Goal: Task Accomplishment & Management: Complete application form

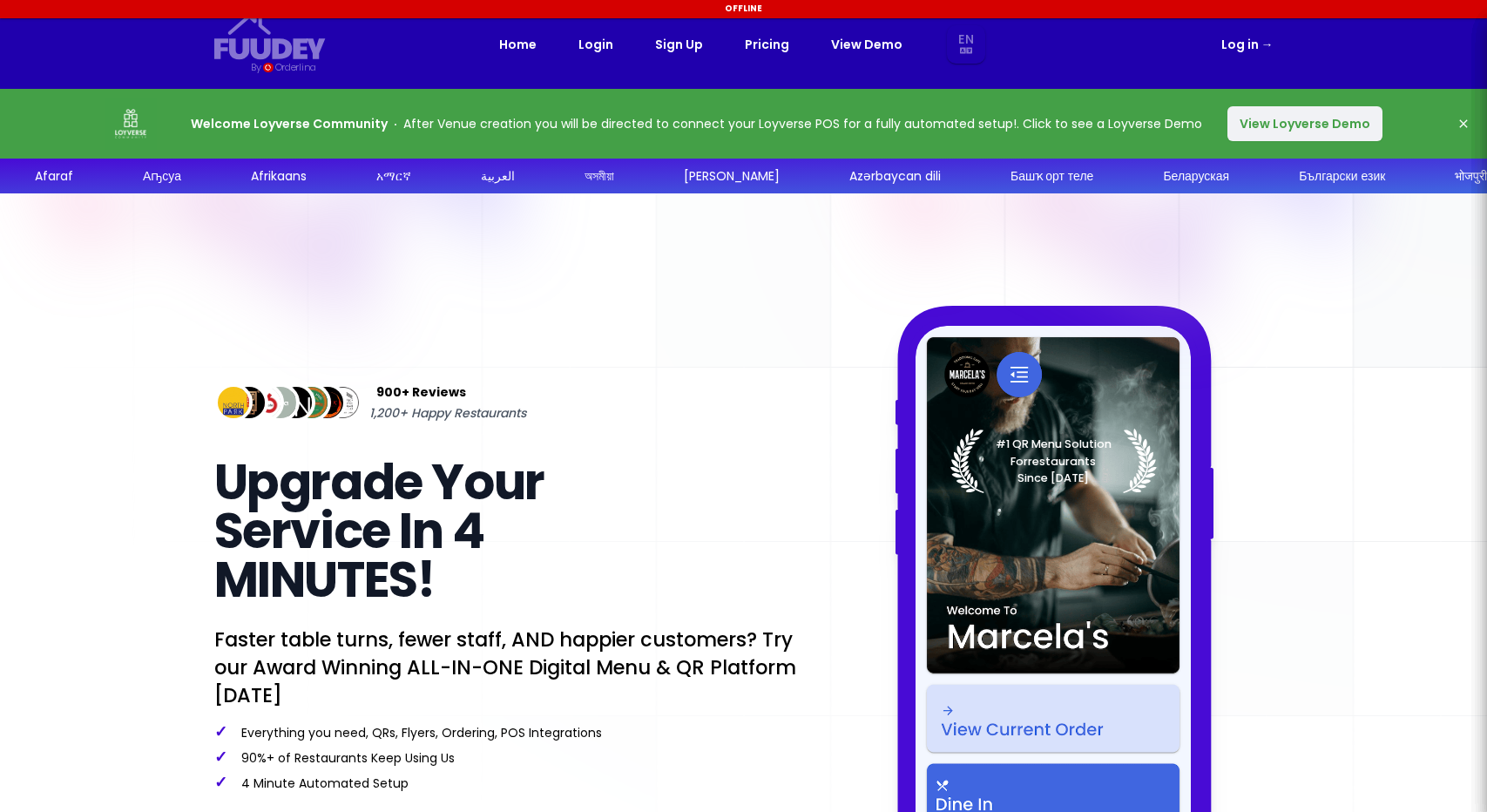
select select "en"
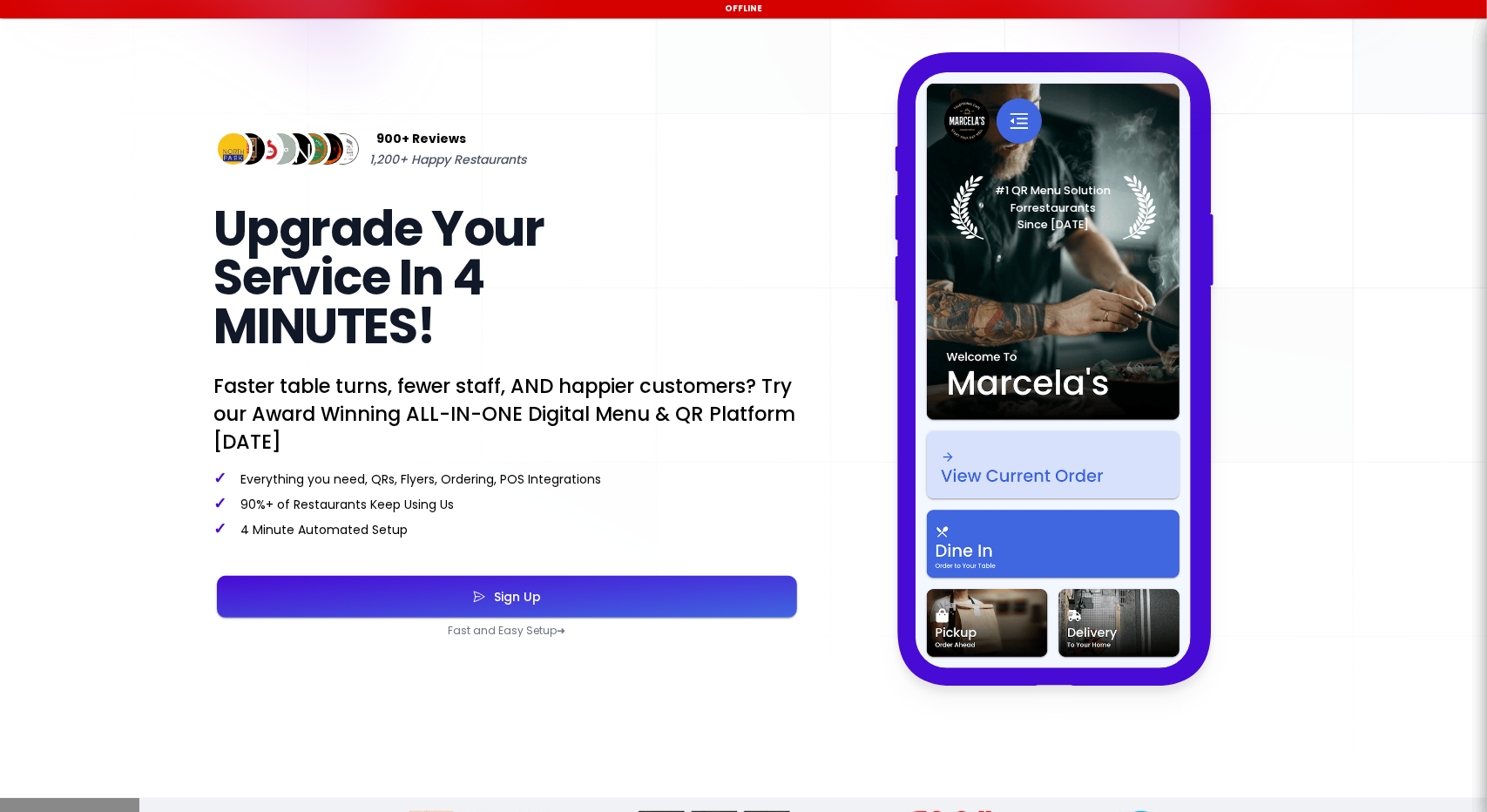
select select "en"
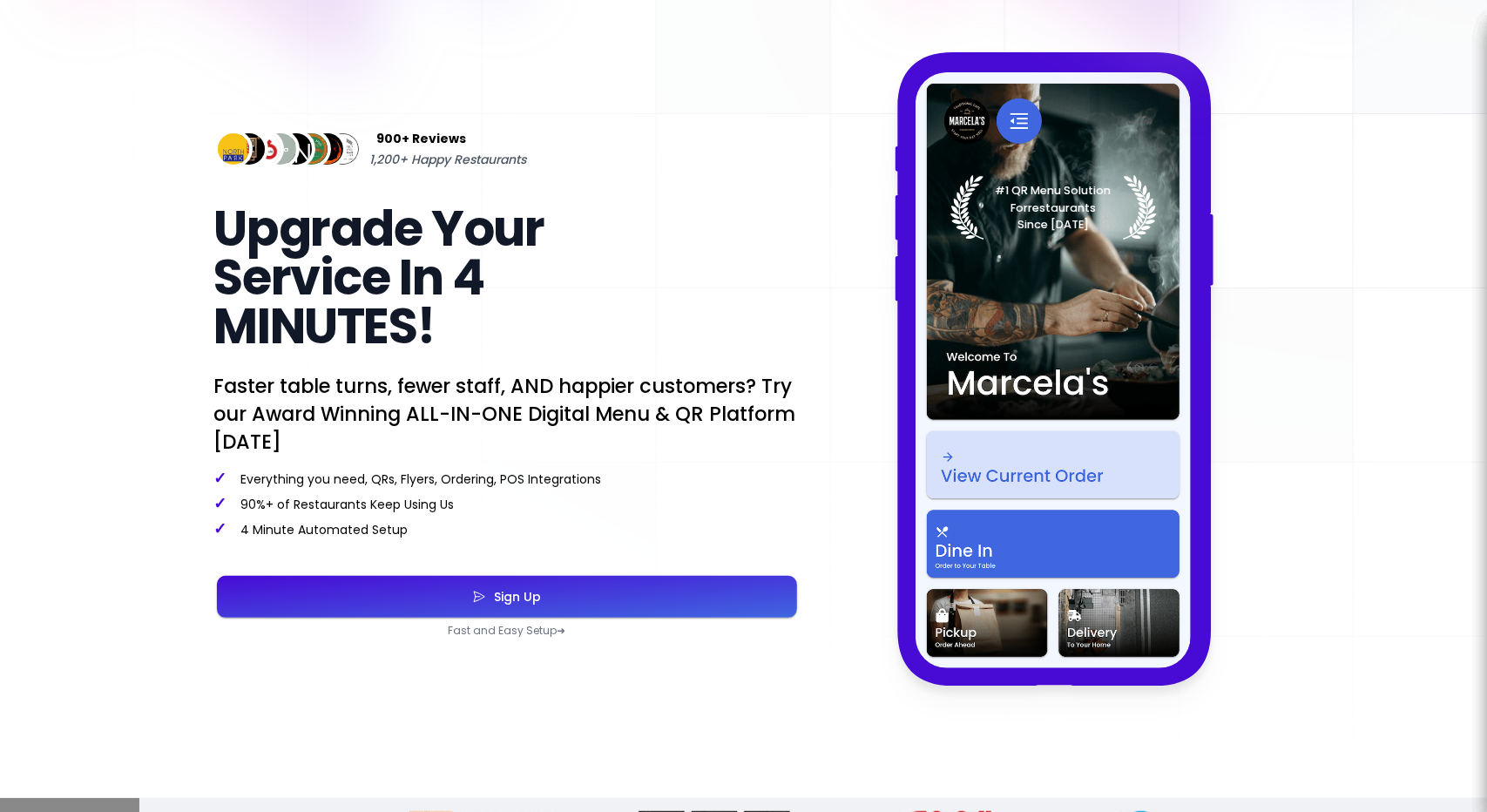
scroll to position [262, 0]
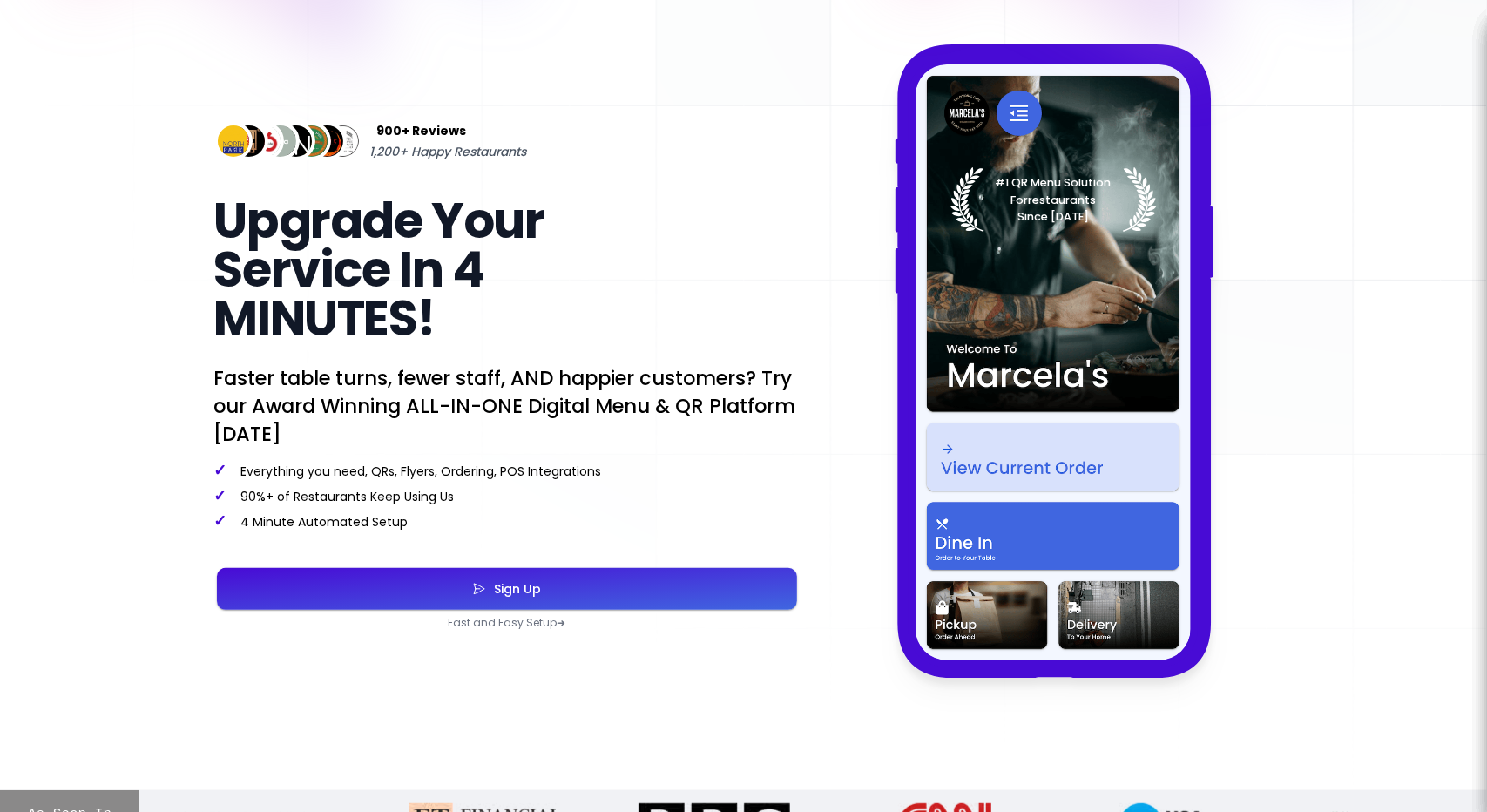
select select "en"
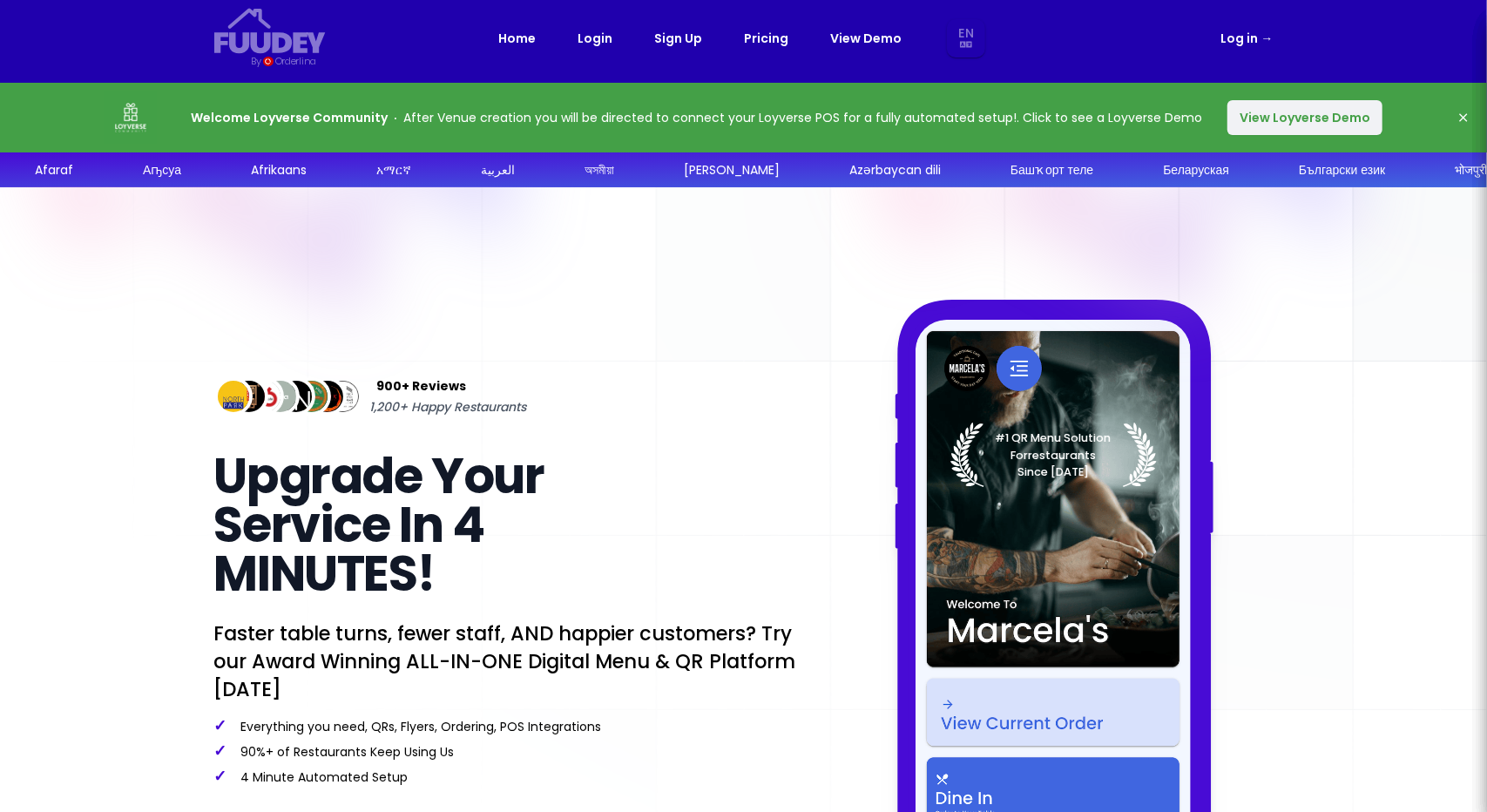
scroll to position [0, 0]
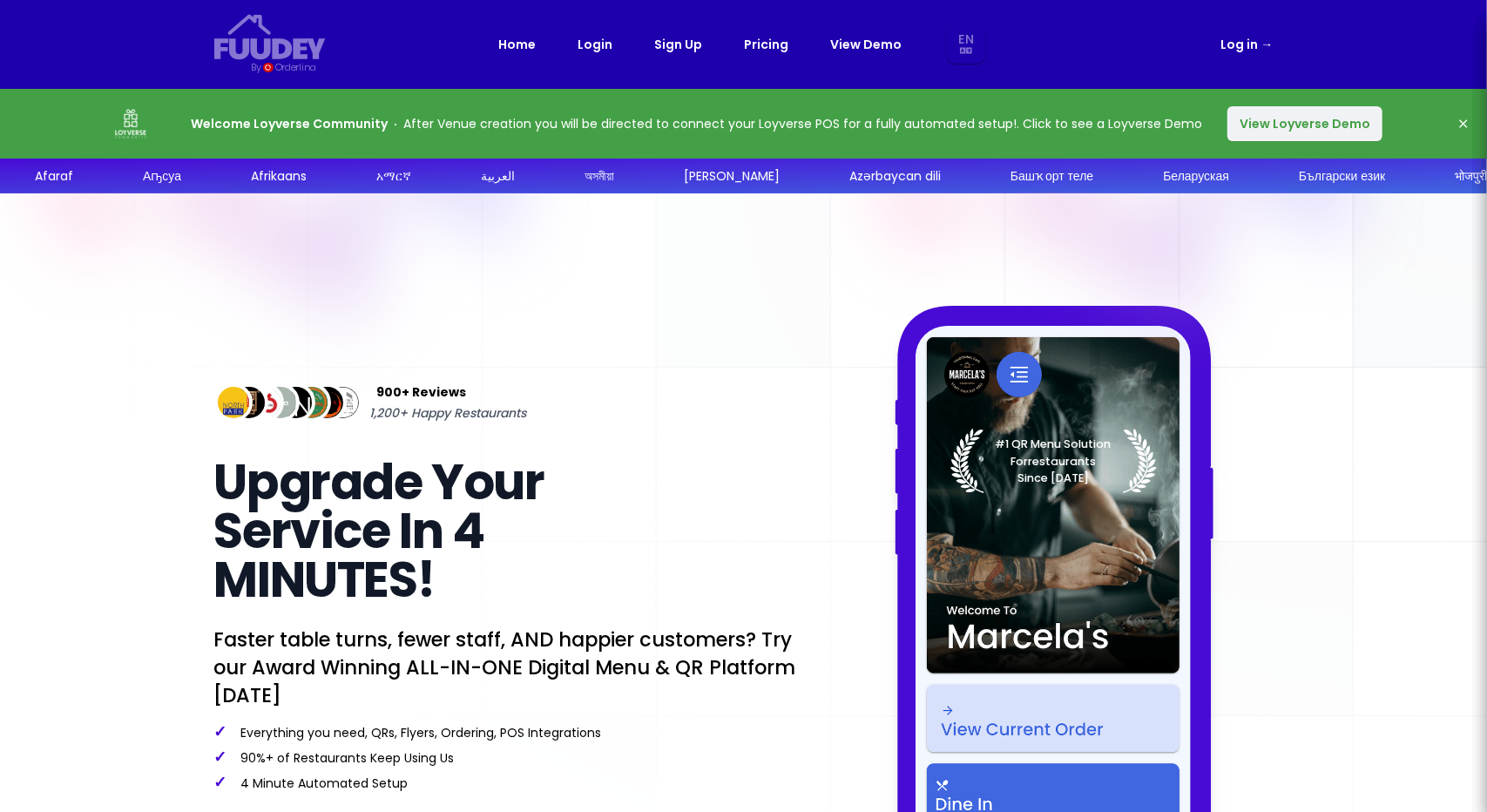
select select "en"
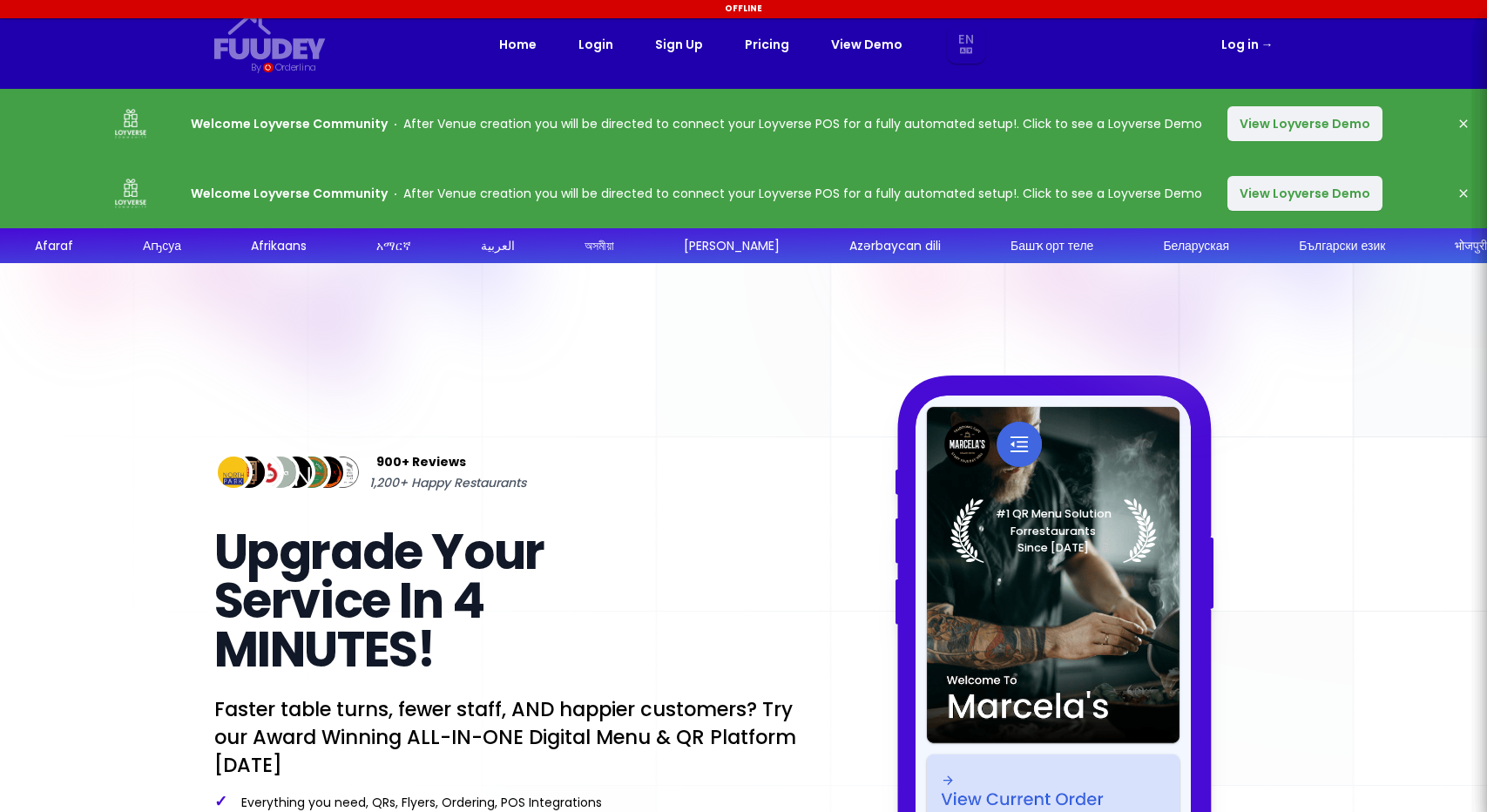
select select "en"
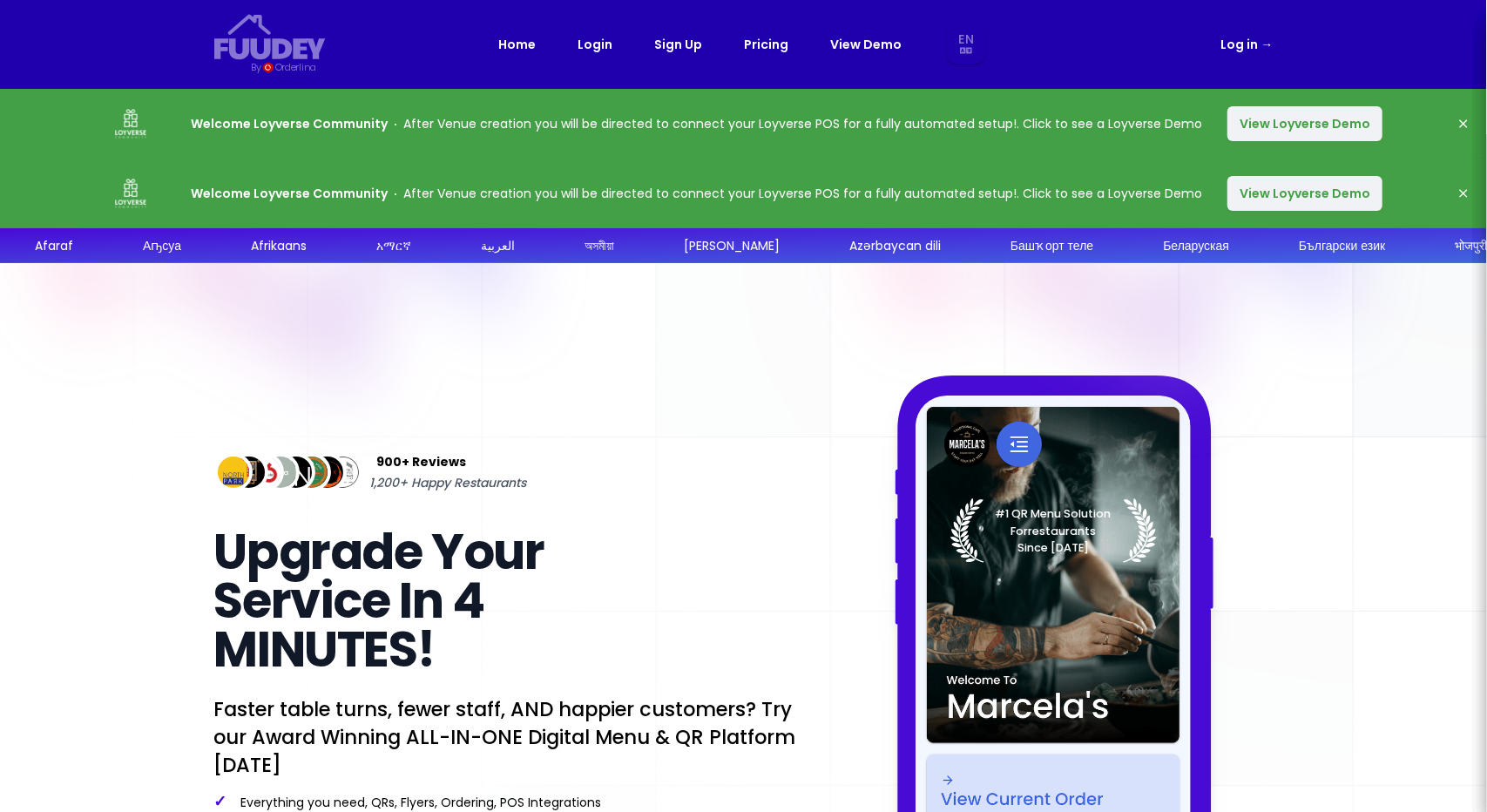
select select "en"
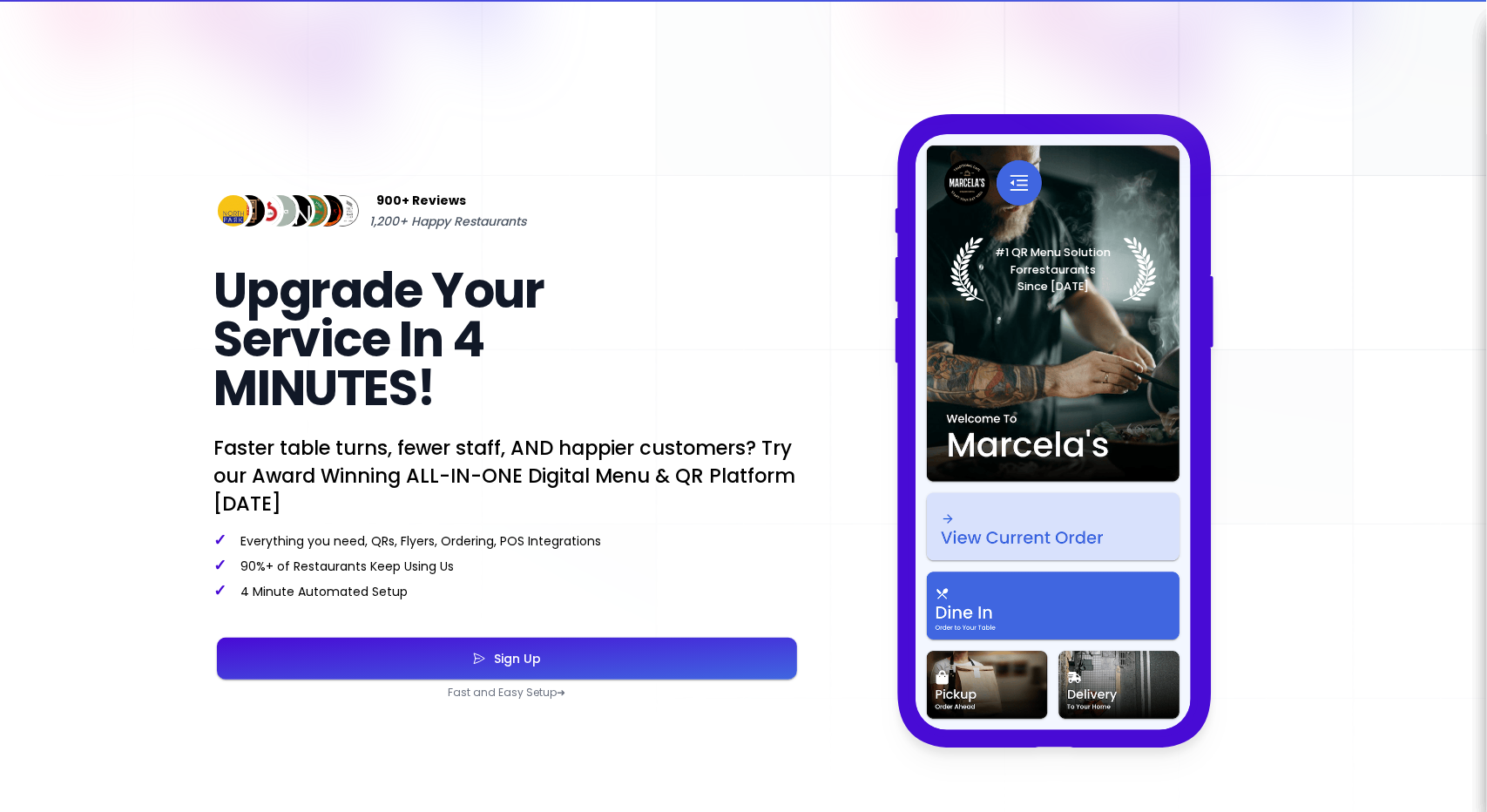
scroll to position [610, 0]
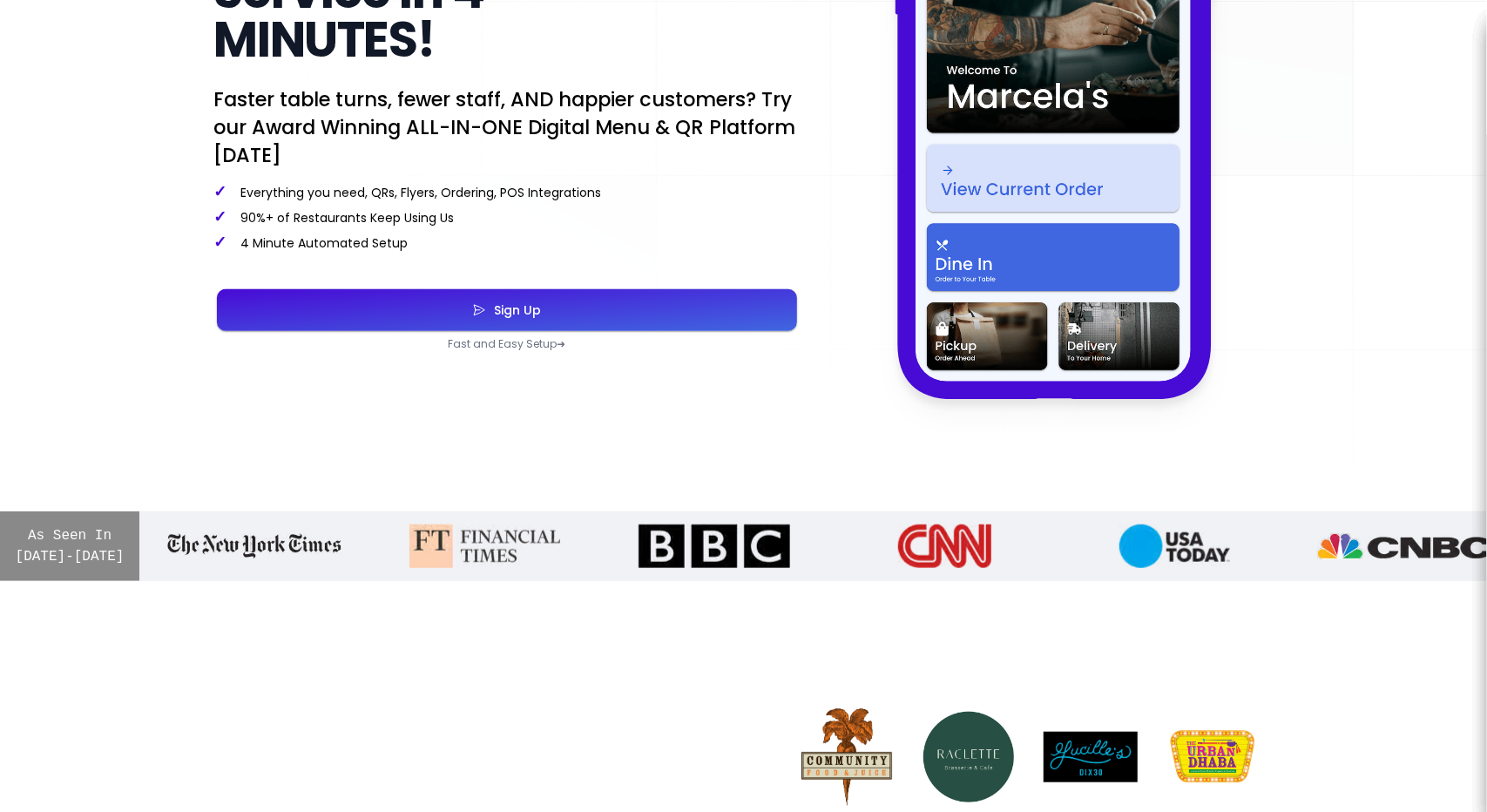
click at [613, 316] on button "Sign Up" at bounding box center [507, 310] width 581 height 42
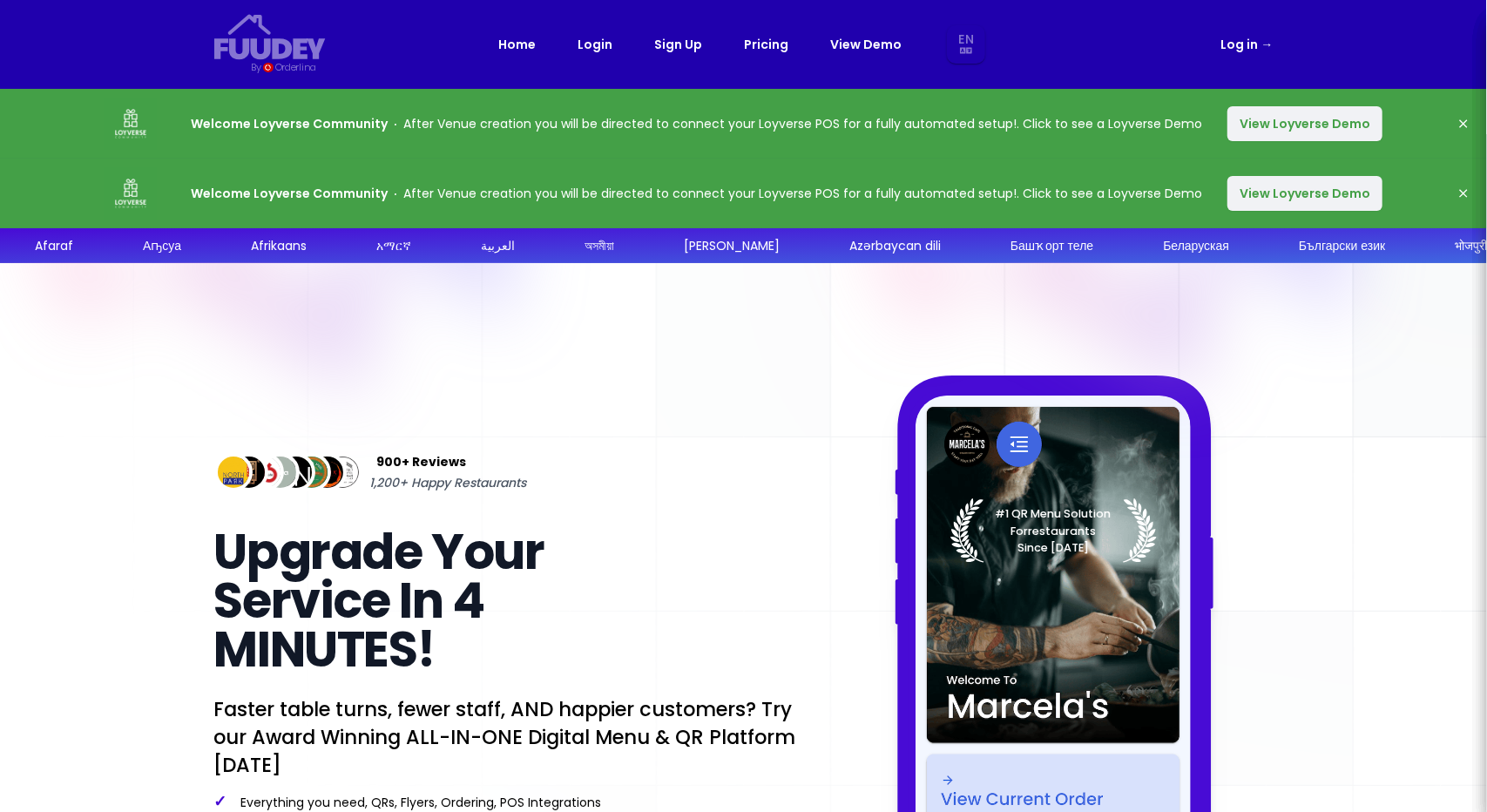
select select "en"
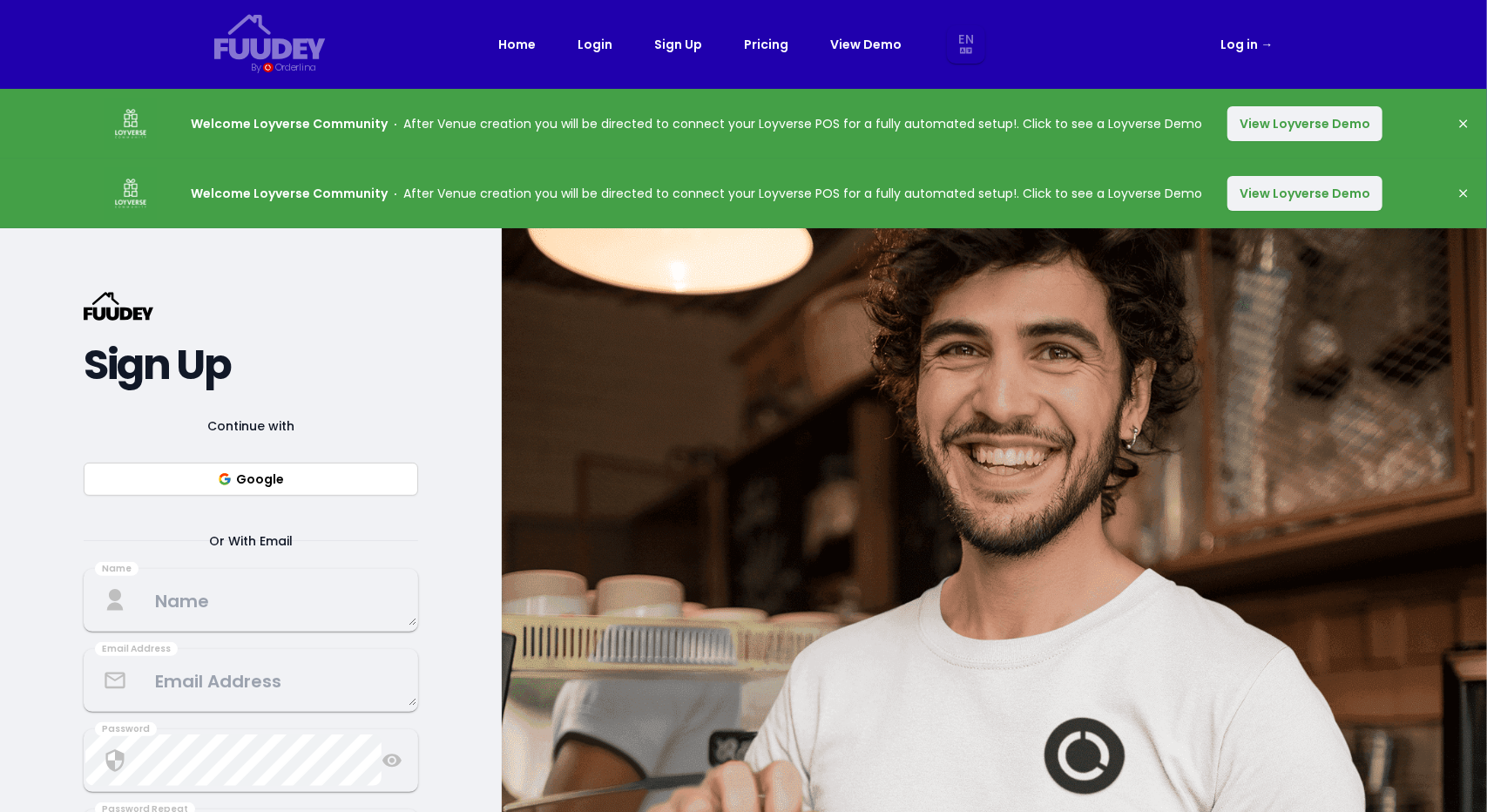
click at [234, 486] on button "Google" at bounding box center [250, 480] width 334 height 33
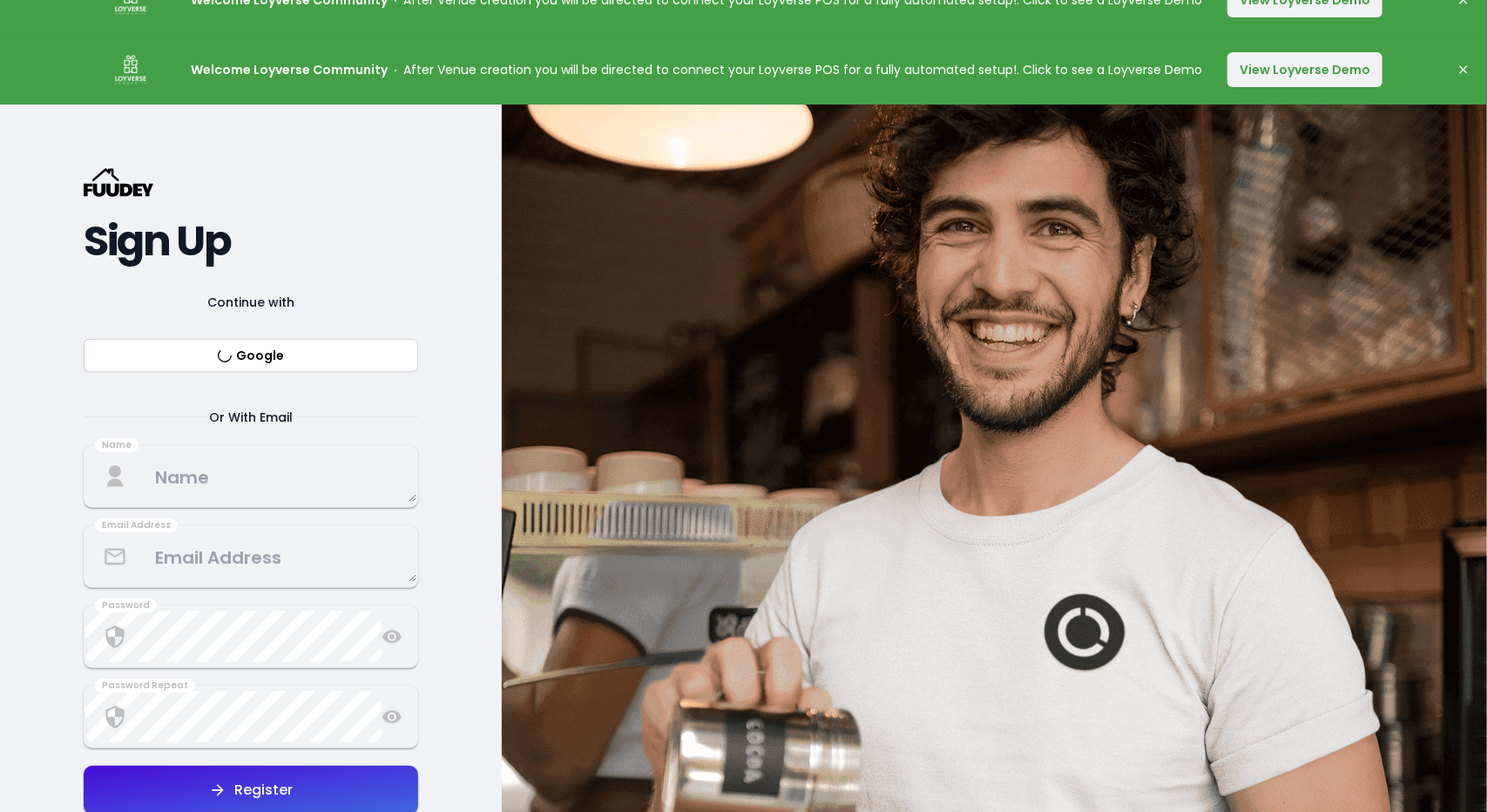
scroll to position [262, 0]
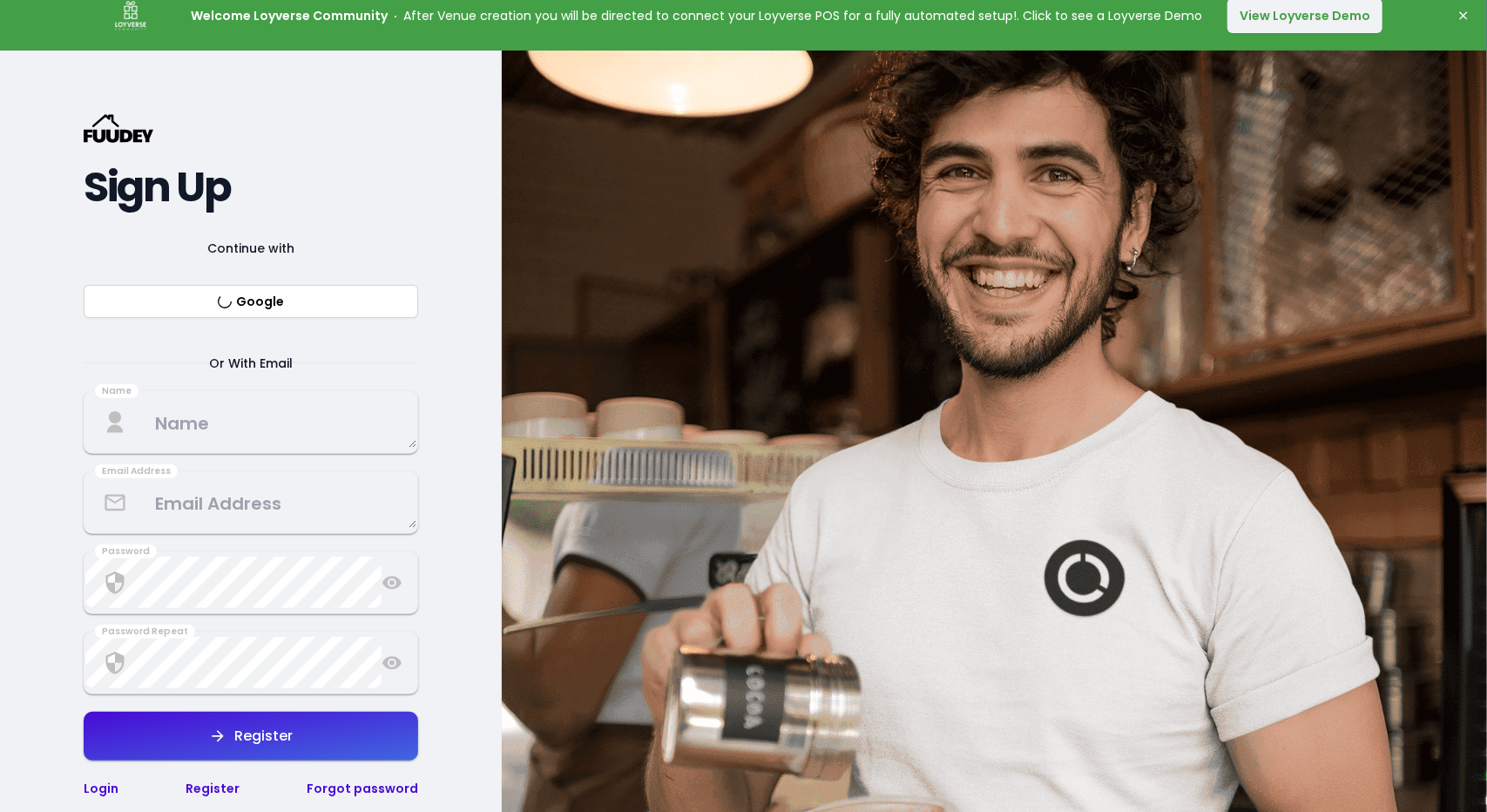
select select "en"
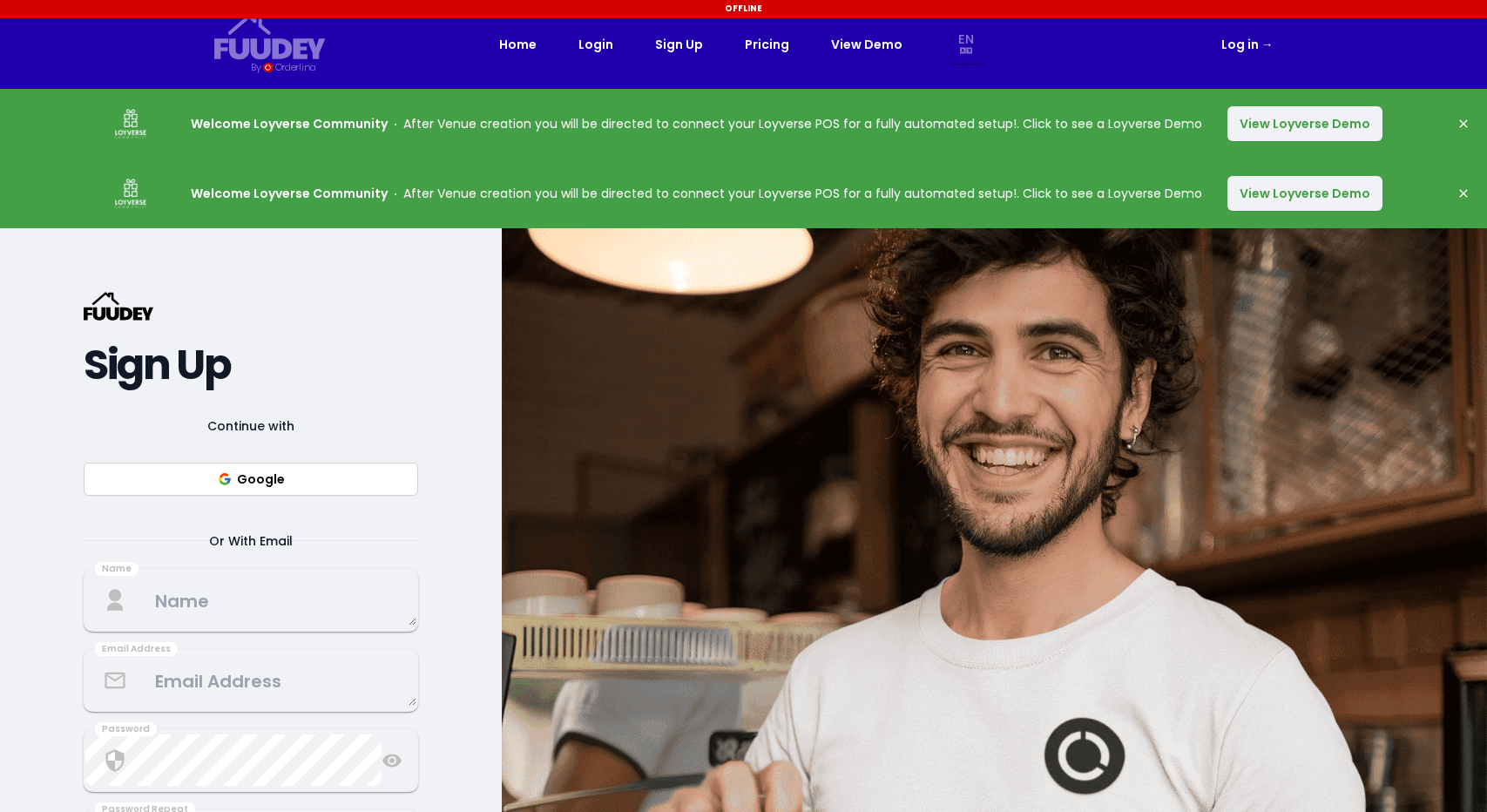
select select "en"
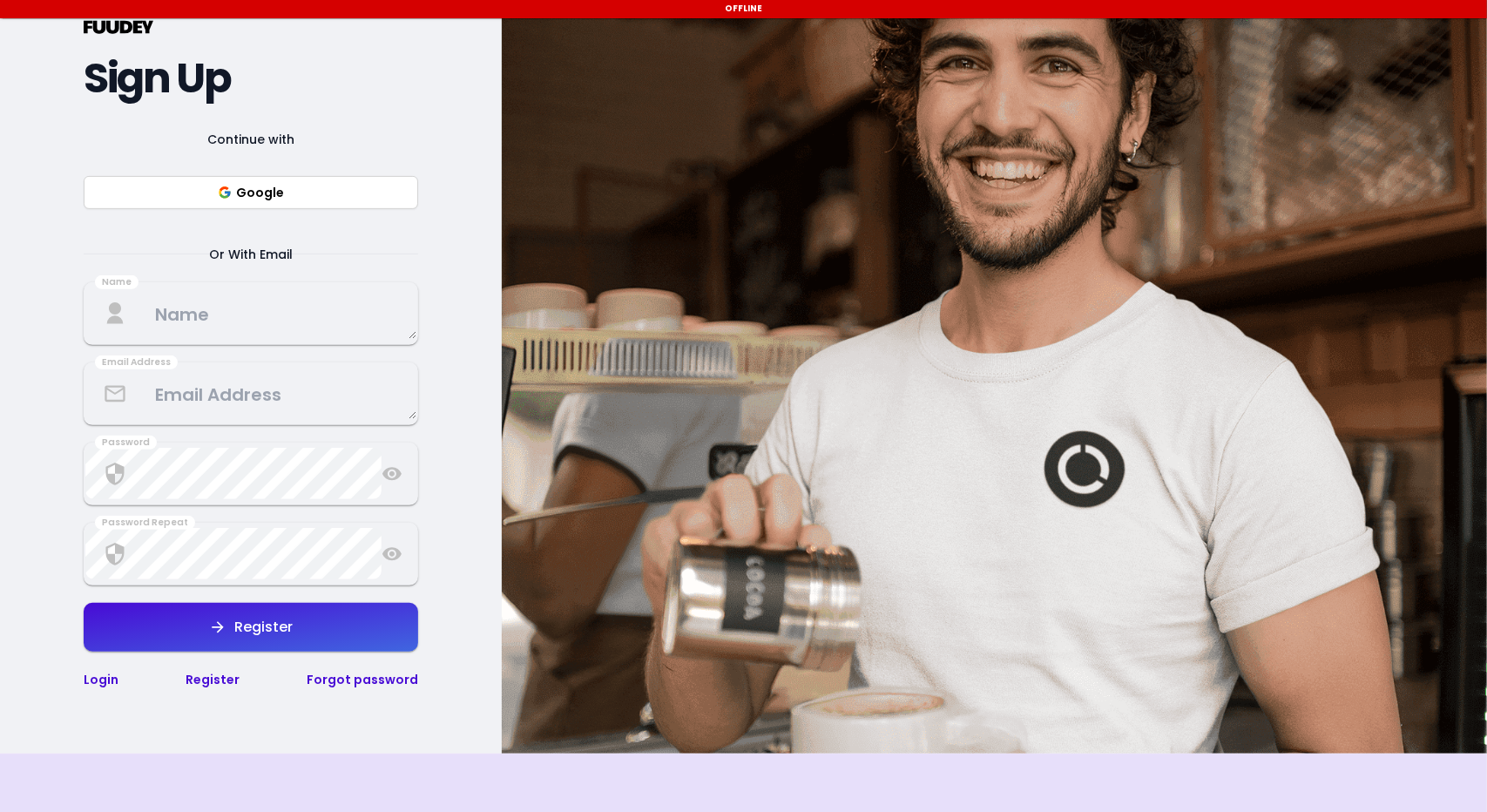
scroll to position [348, 0]
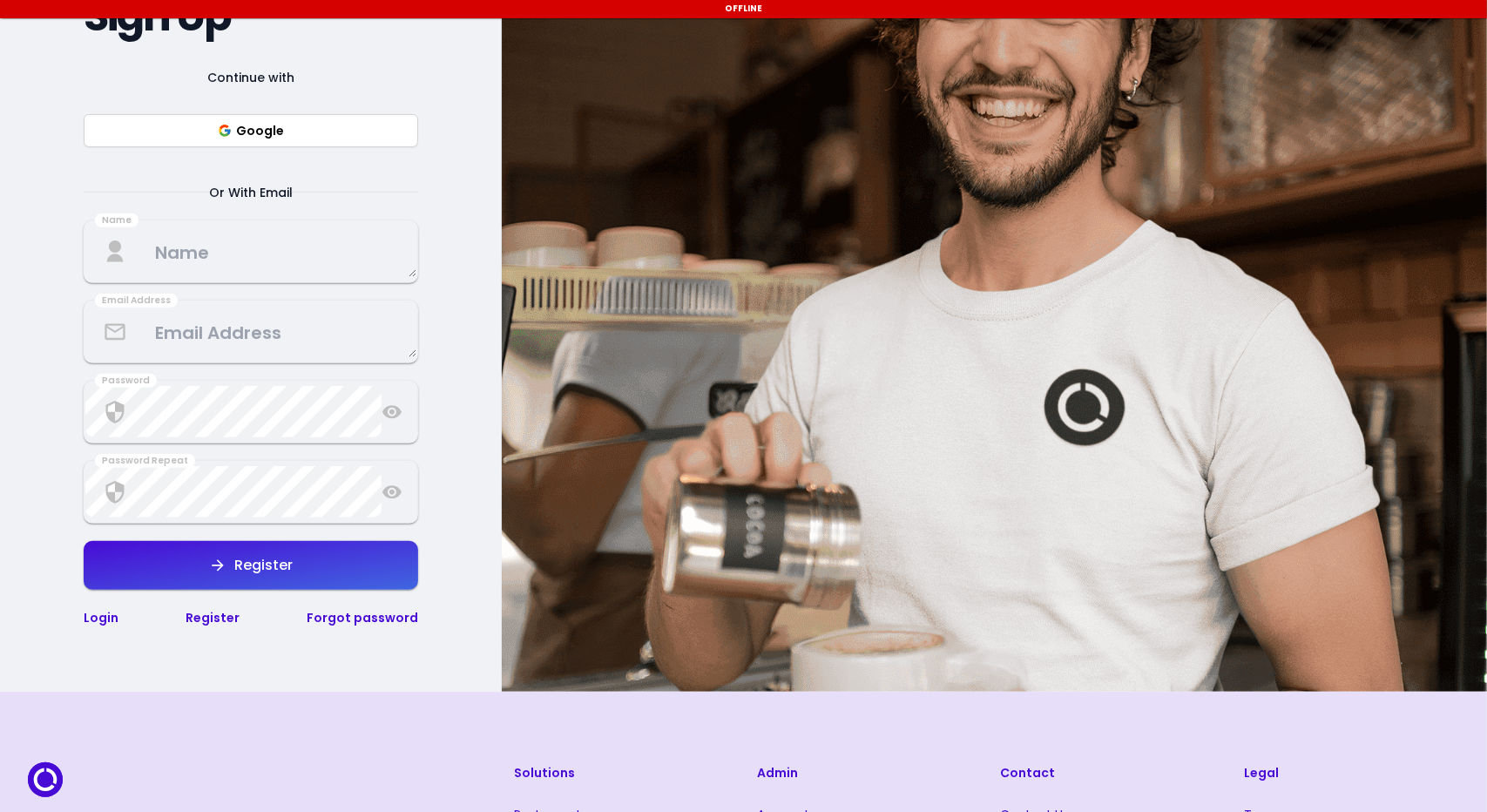
select select "en"
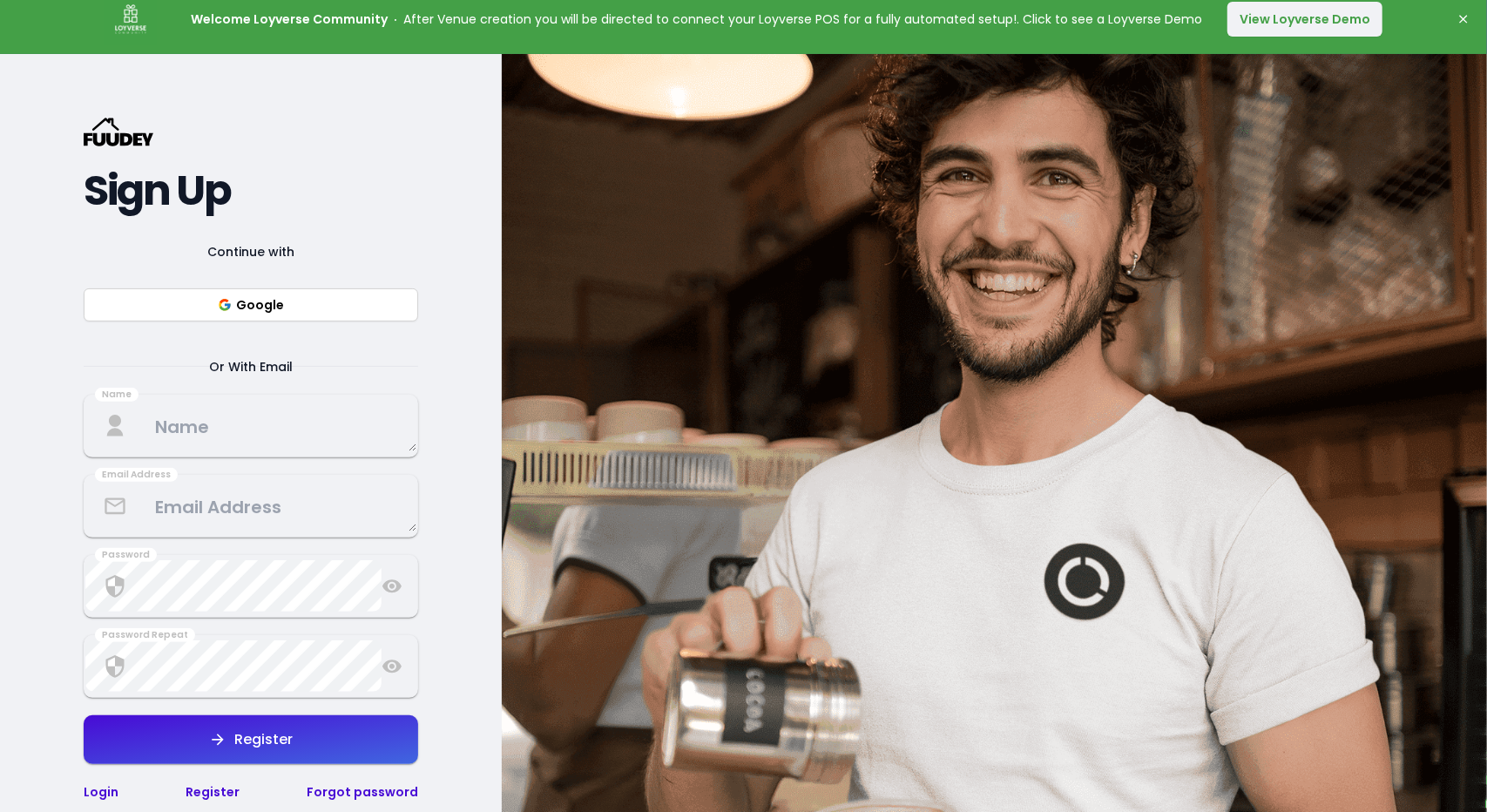
select select "en"
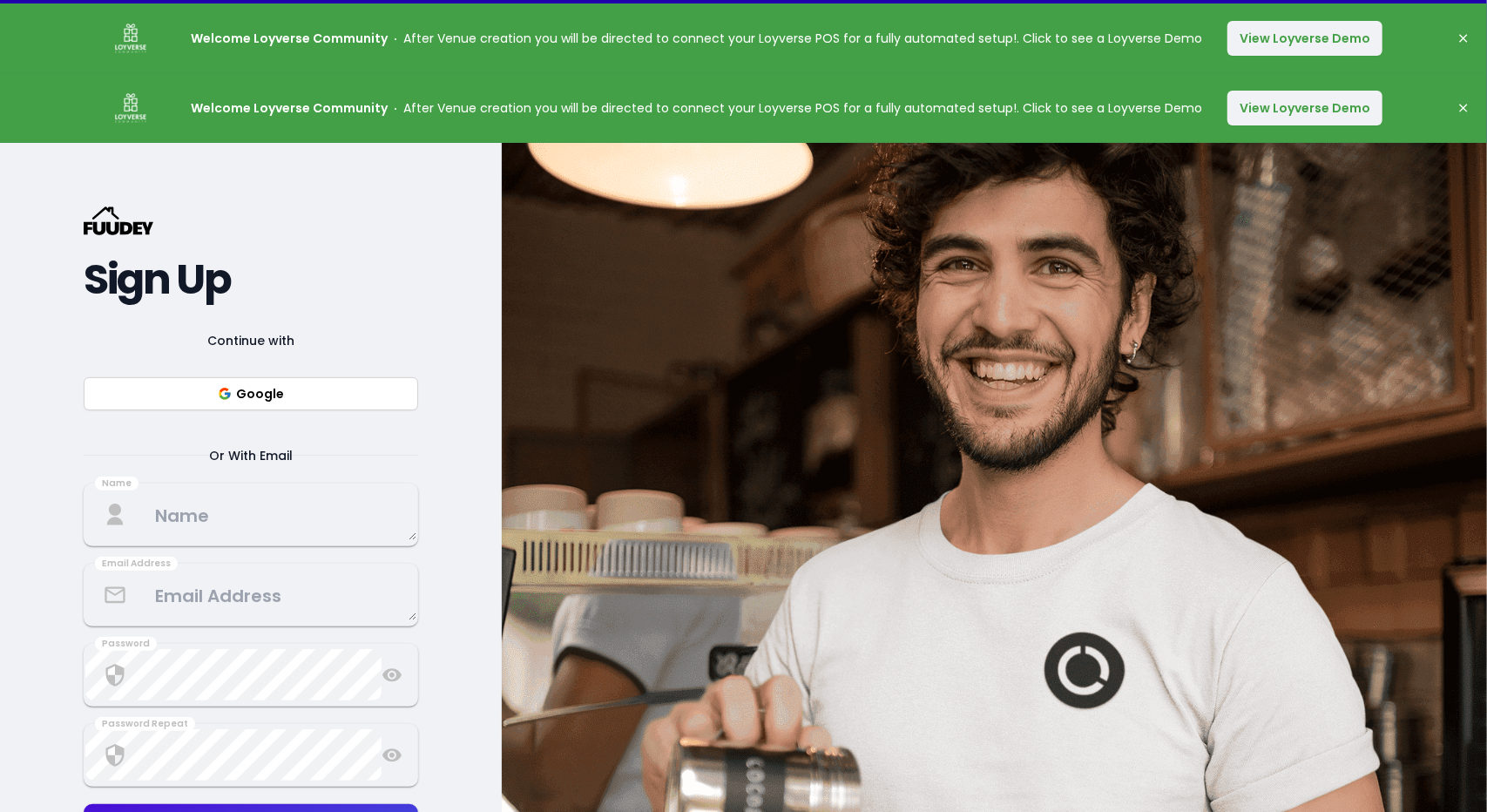
scroll to position [0, 0]
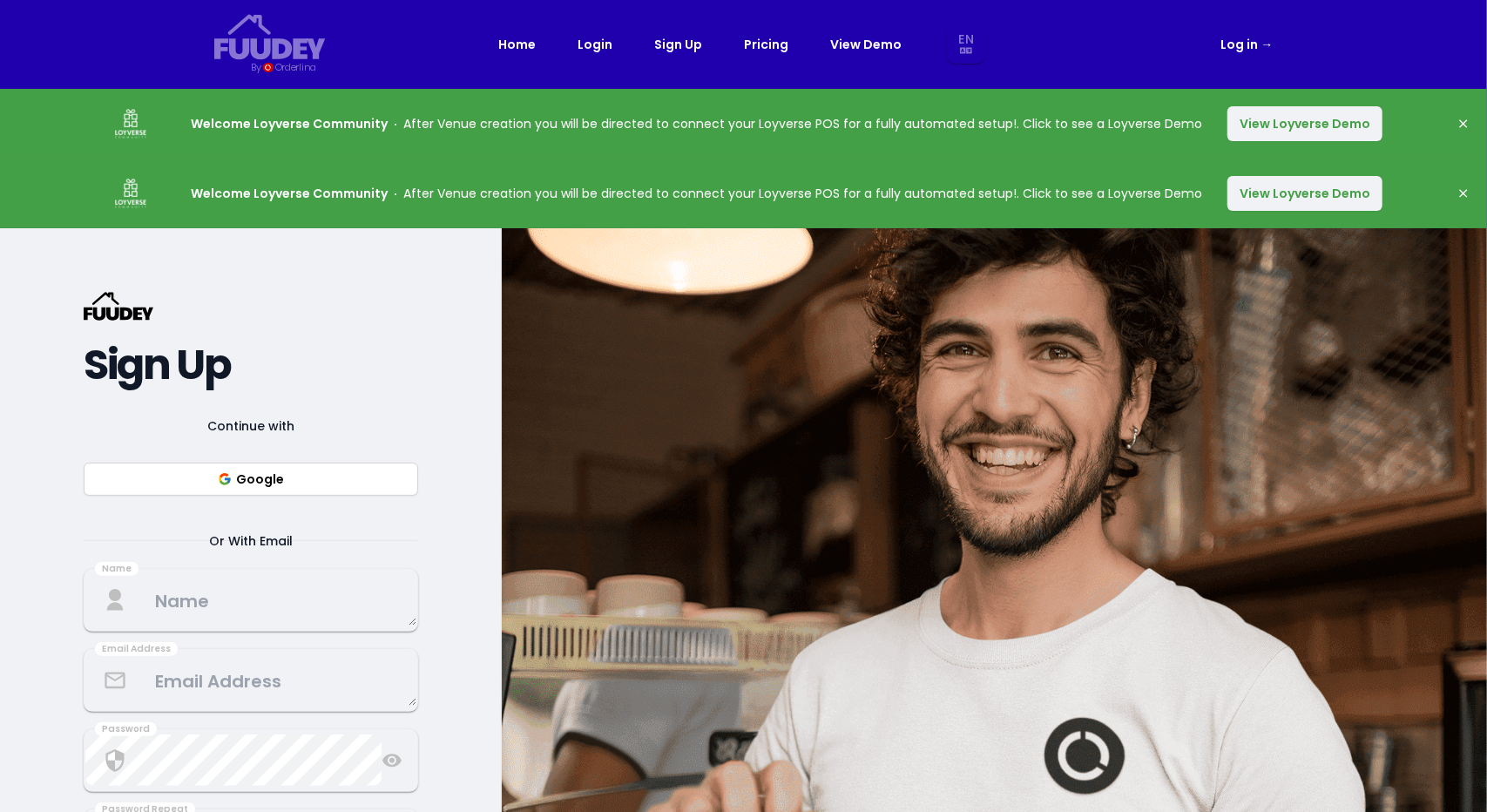
select select "en"
click at [238, 484] on button "Google" at bounding box center [250, 480] width 334 height 33
select select "en"
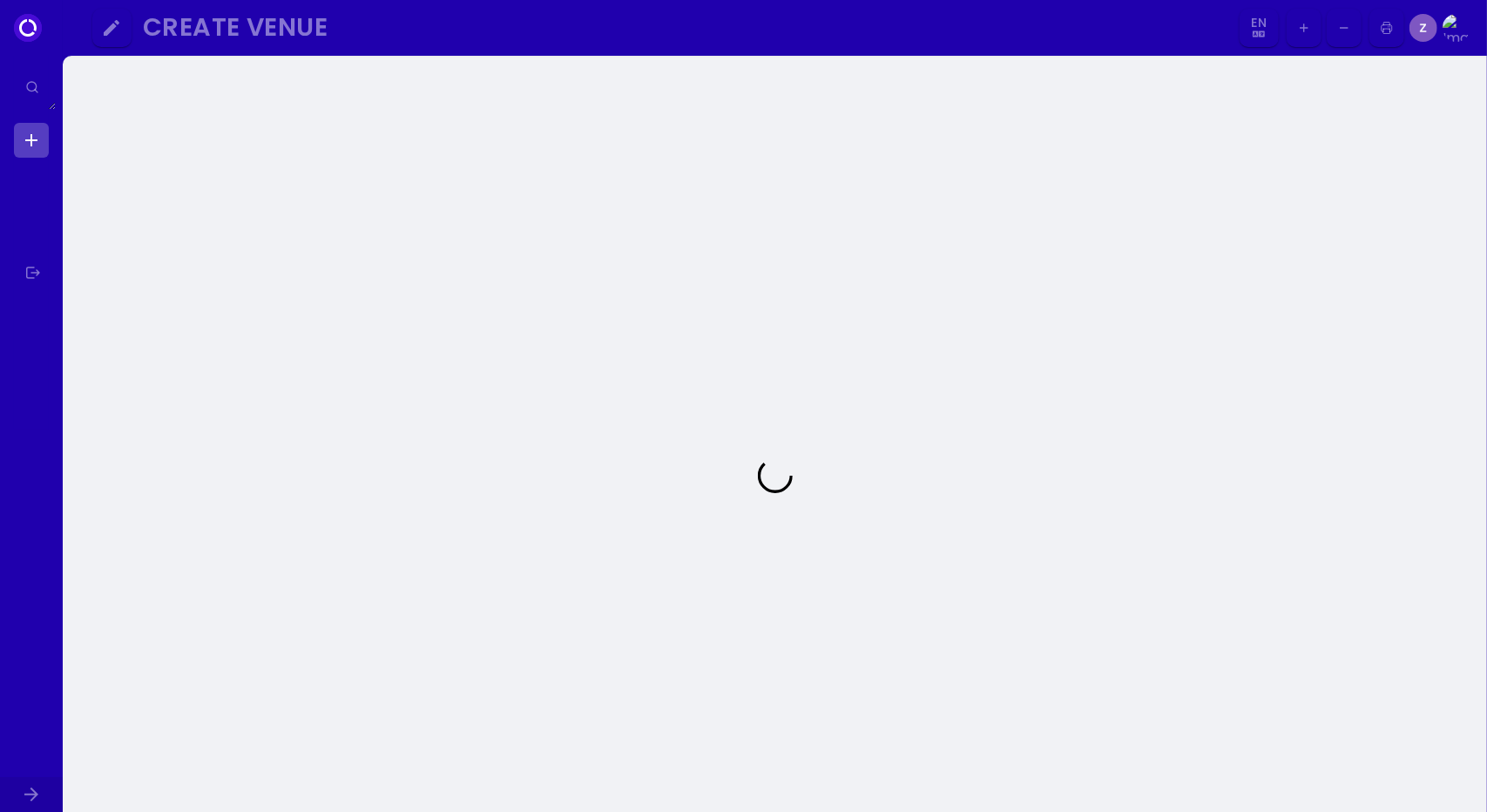
select select "en"
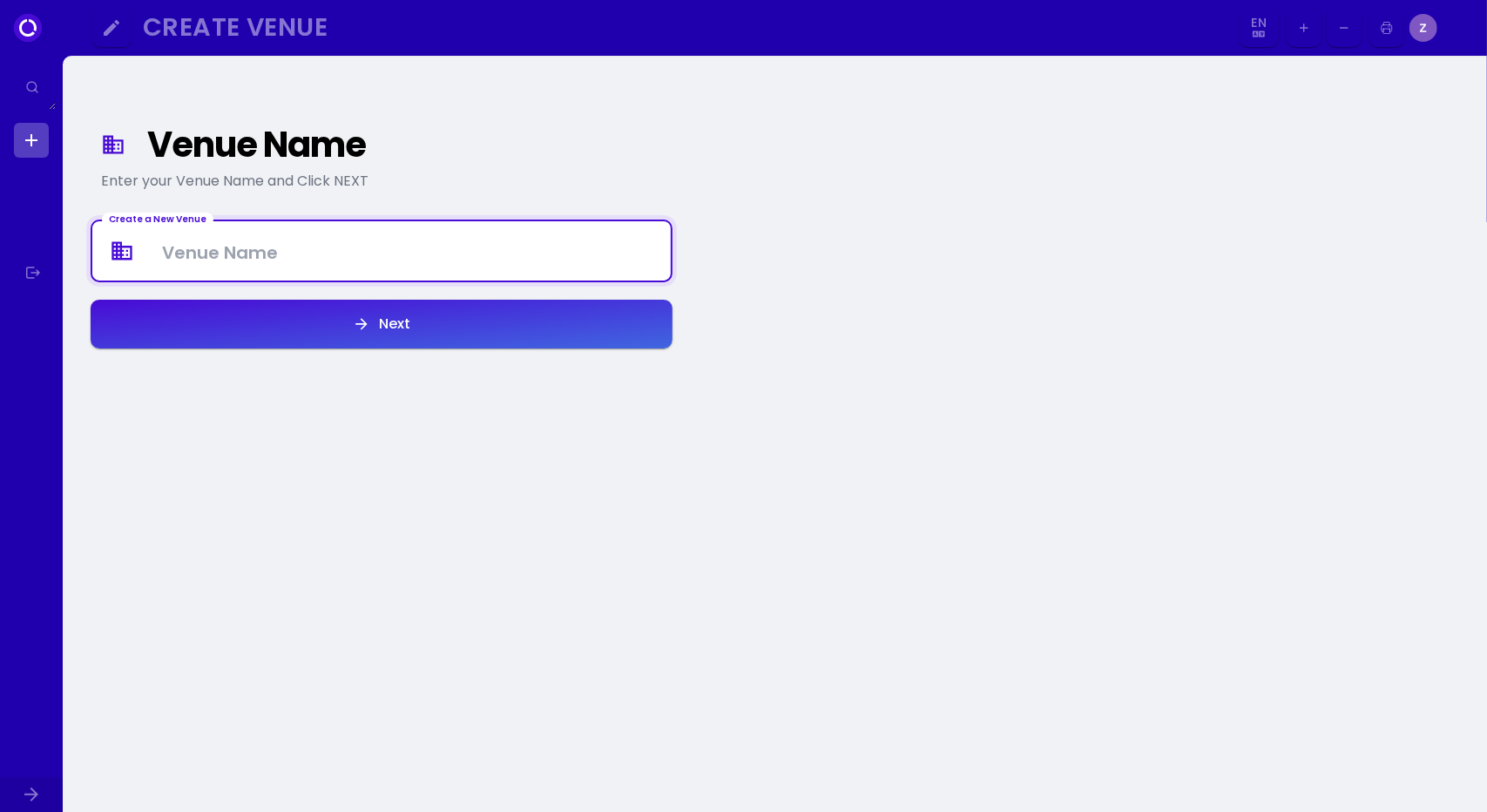
click at [331, 271] on Venue at bounding box center [382, 251] width 579 height 51
type Venue "ZUMO"
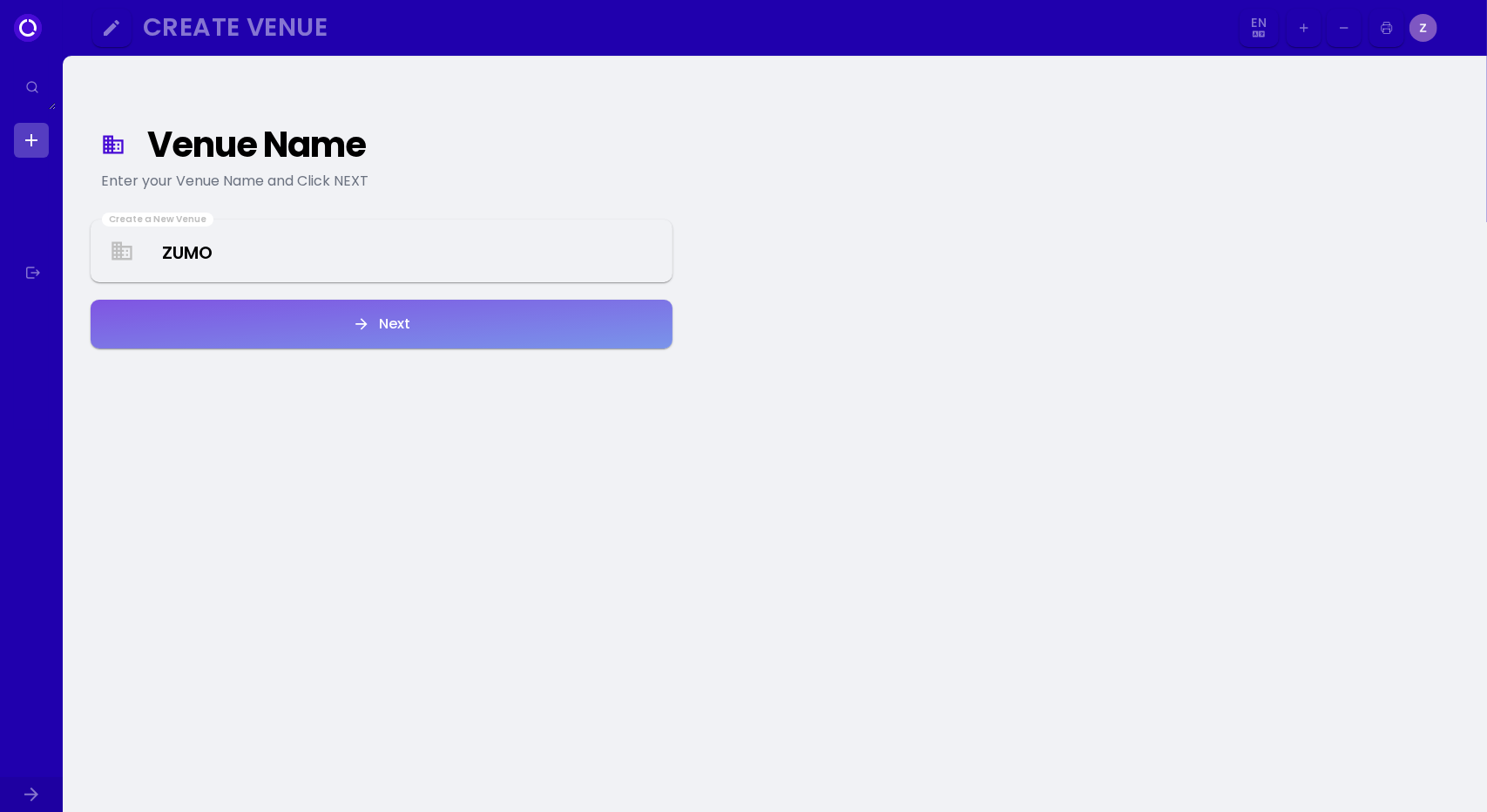
click at [371, 324] on div "Next" at bounding box center [390, 324] width 40 height 14
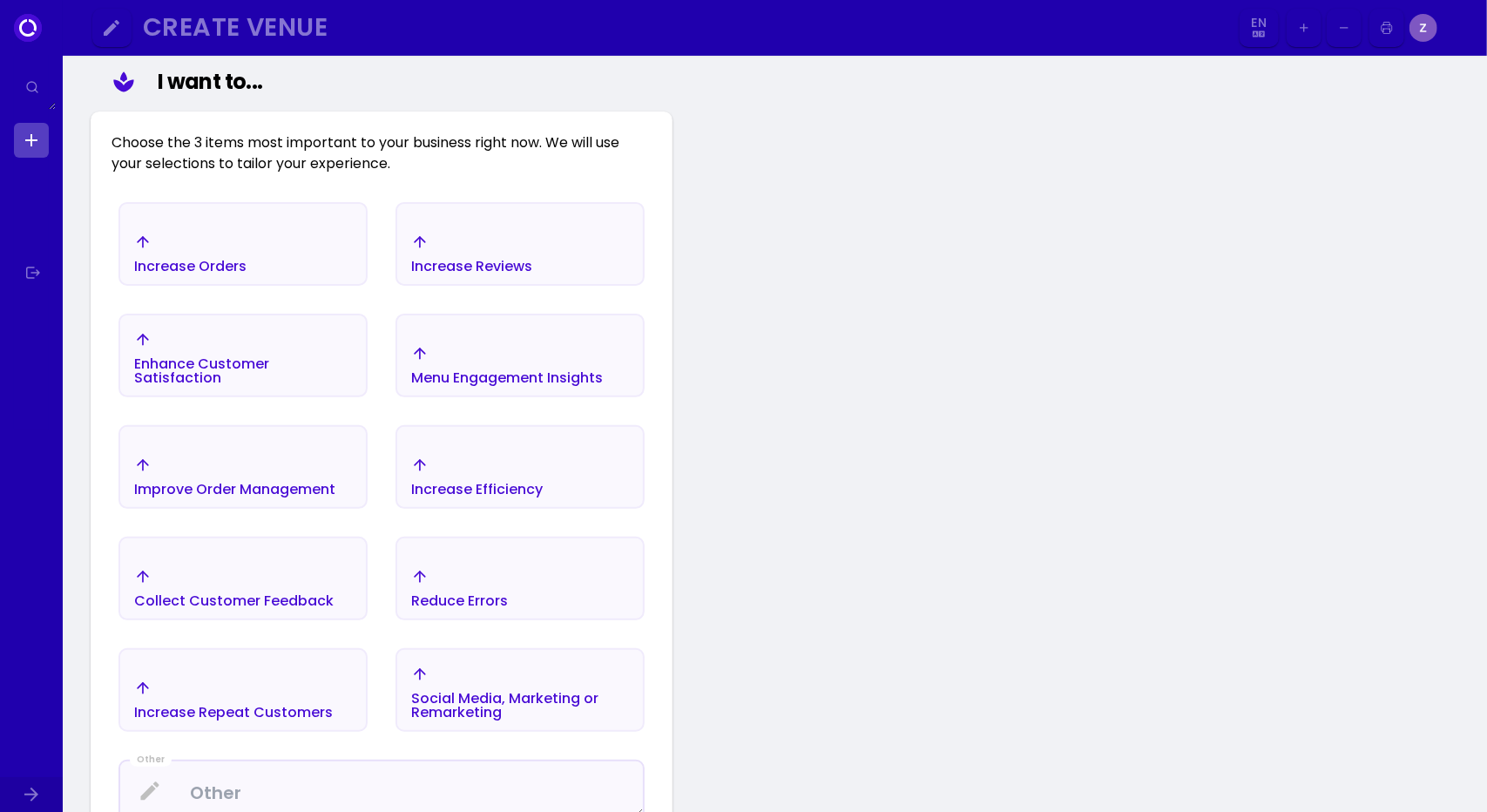
scroll to position [230, 0]
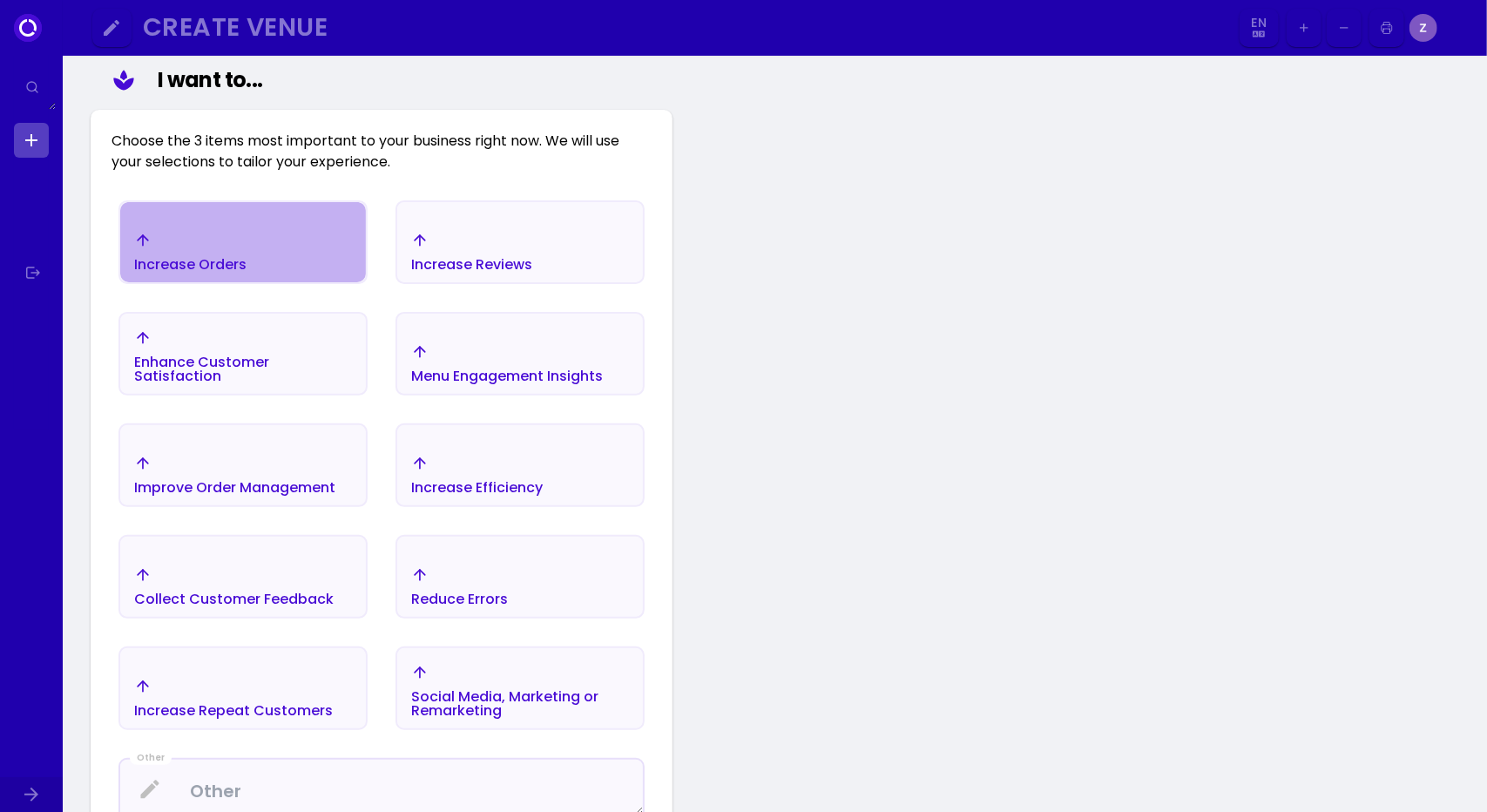
click at [244, 254] on div "Increase Orders" at bounding box center [190, 251] width 113 height 40
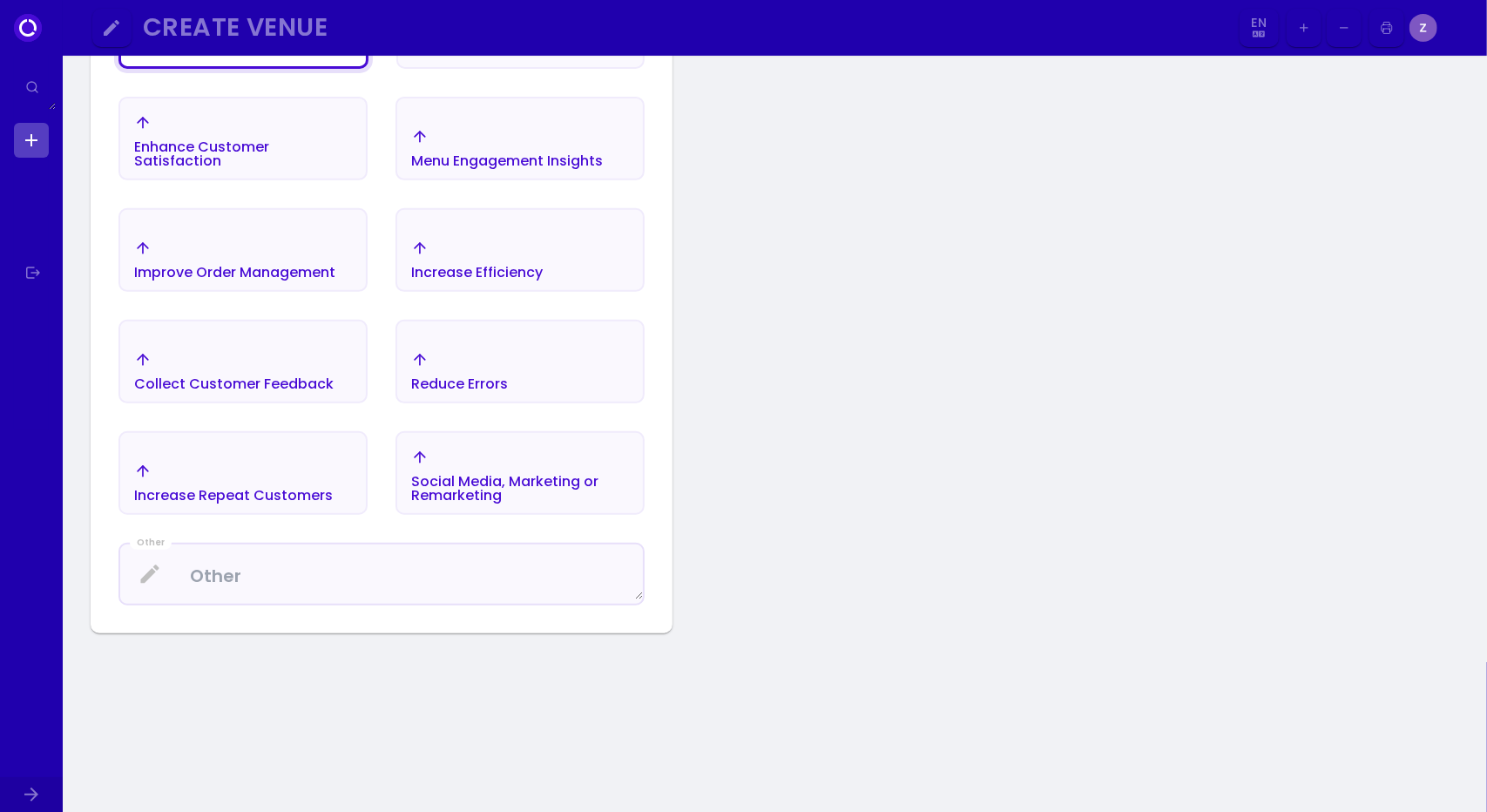
scroll to position [446, 0]
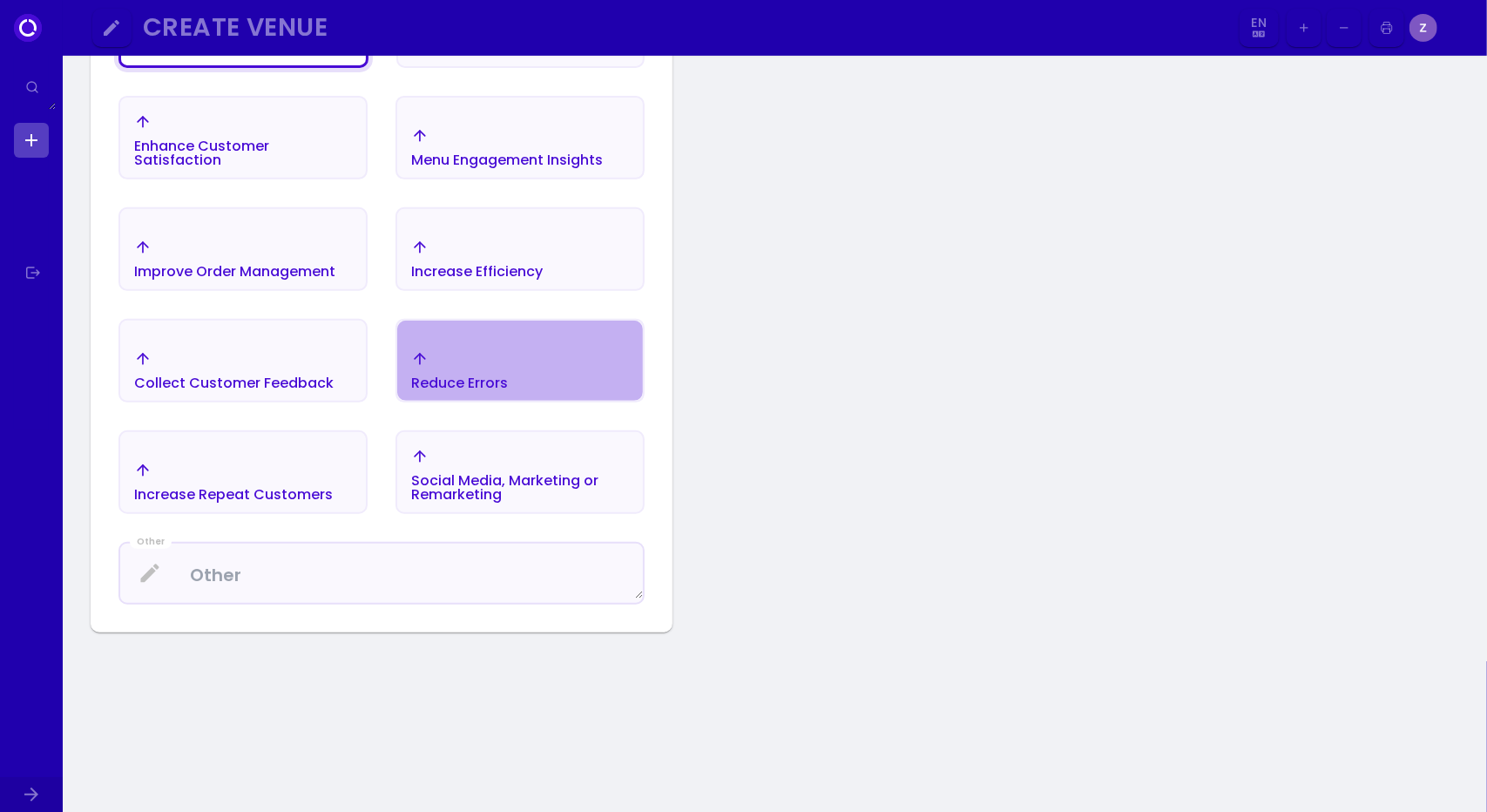
click at [494, 348] on div "Reduce Errors" at bounding box center [520, 370] width 246 height 61
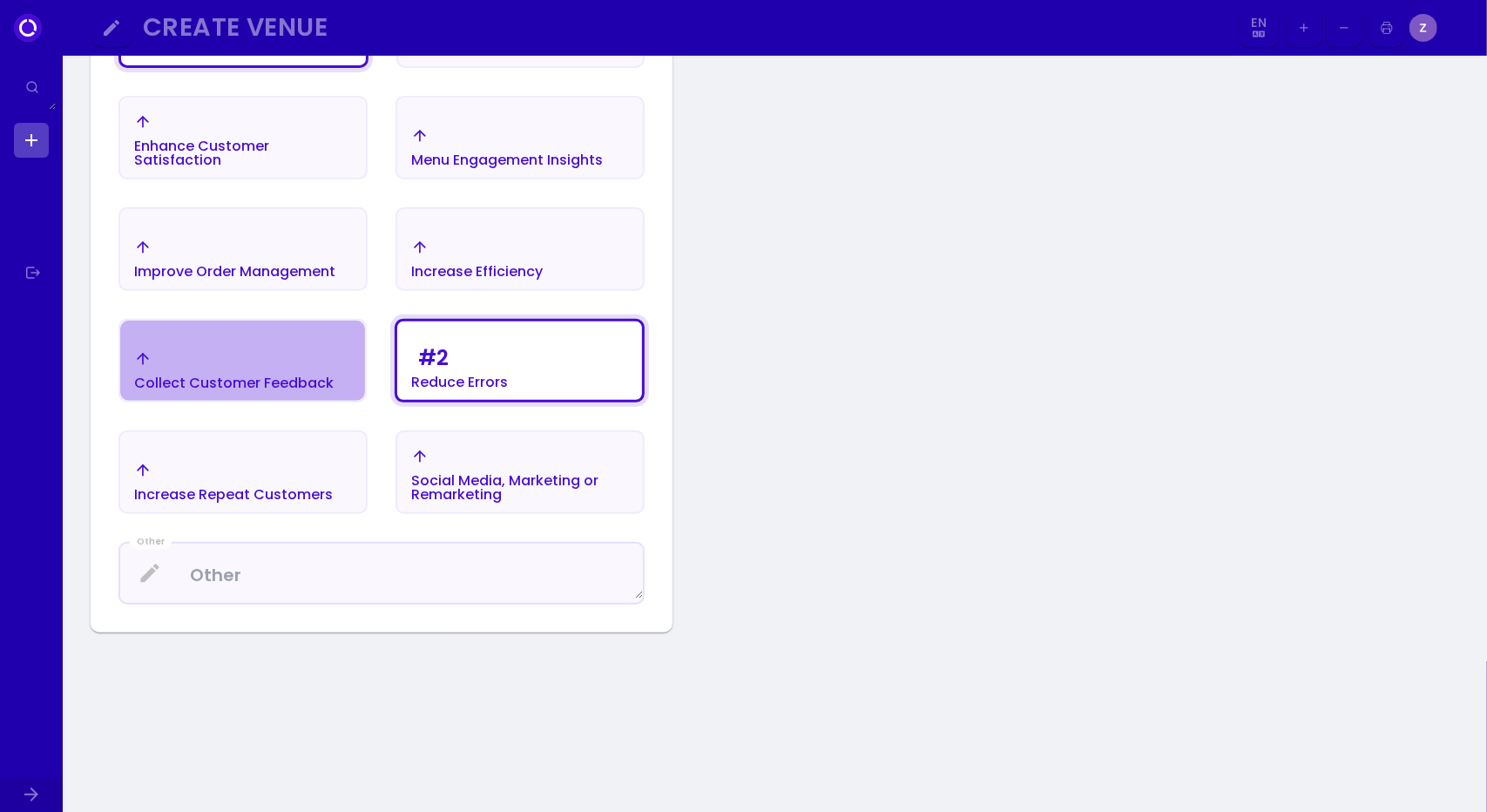
click at [303, 358] on div "Collect Customer Feedback" at bounding box center [233, 370] width 199 height 40
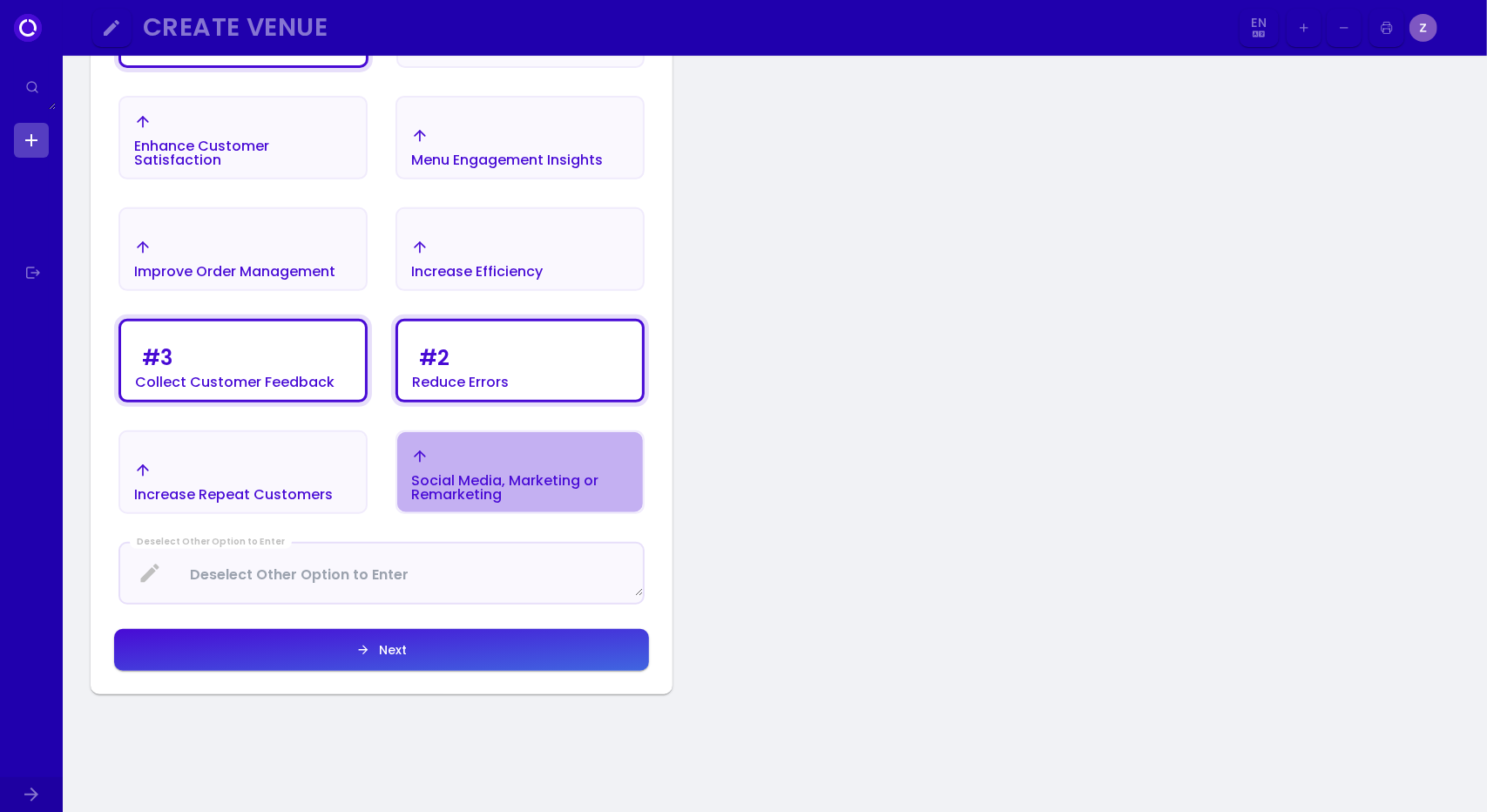
click at [485, 469] on div "Social Media, Marketing or Remarketing" at bounding box center [520, 475] width 218 height 54
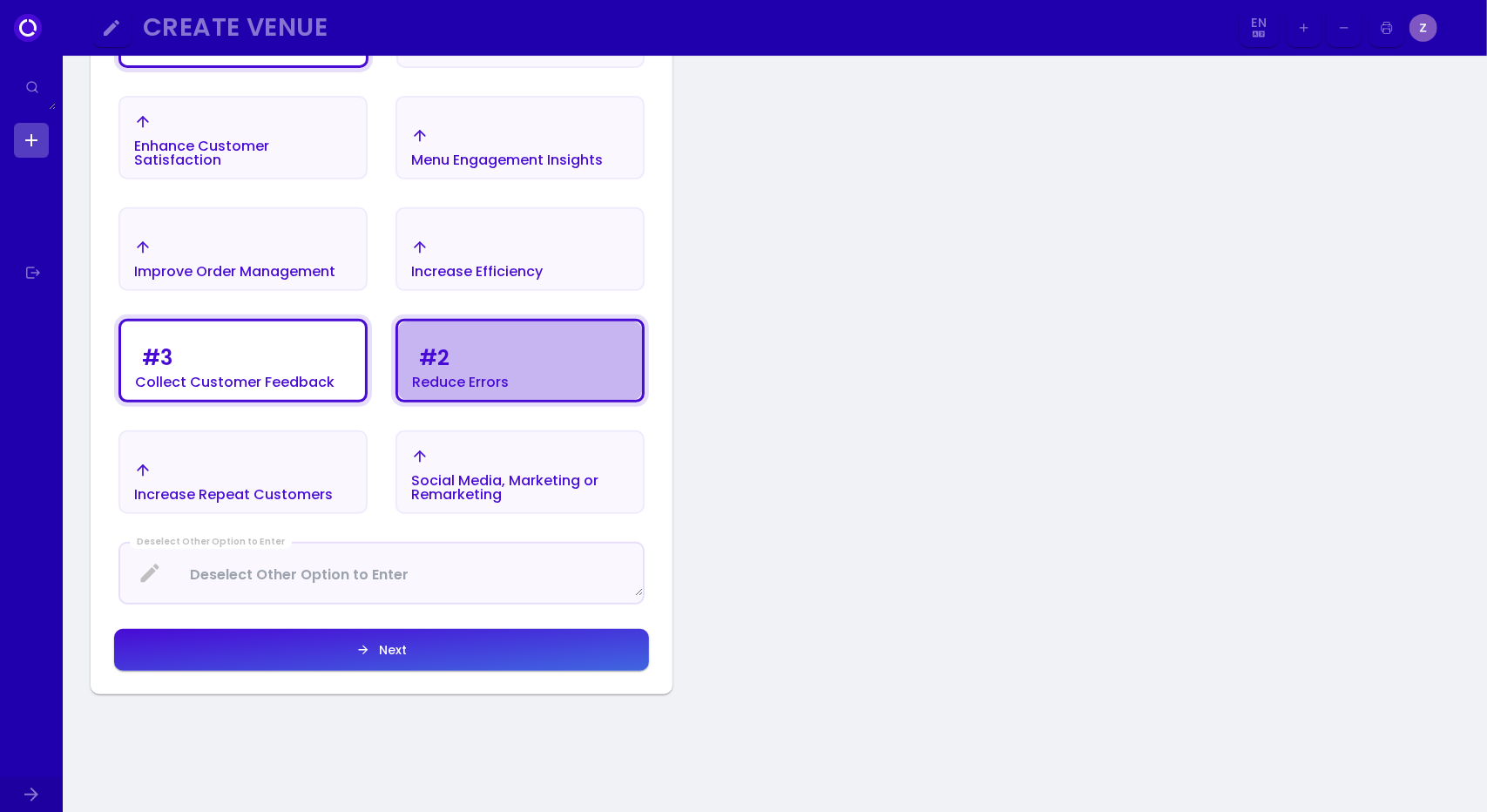
click at [476, 367] on div "# 2 Reduce Errors" at bounding box center [460, 365] width 97 height 49
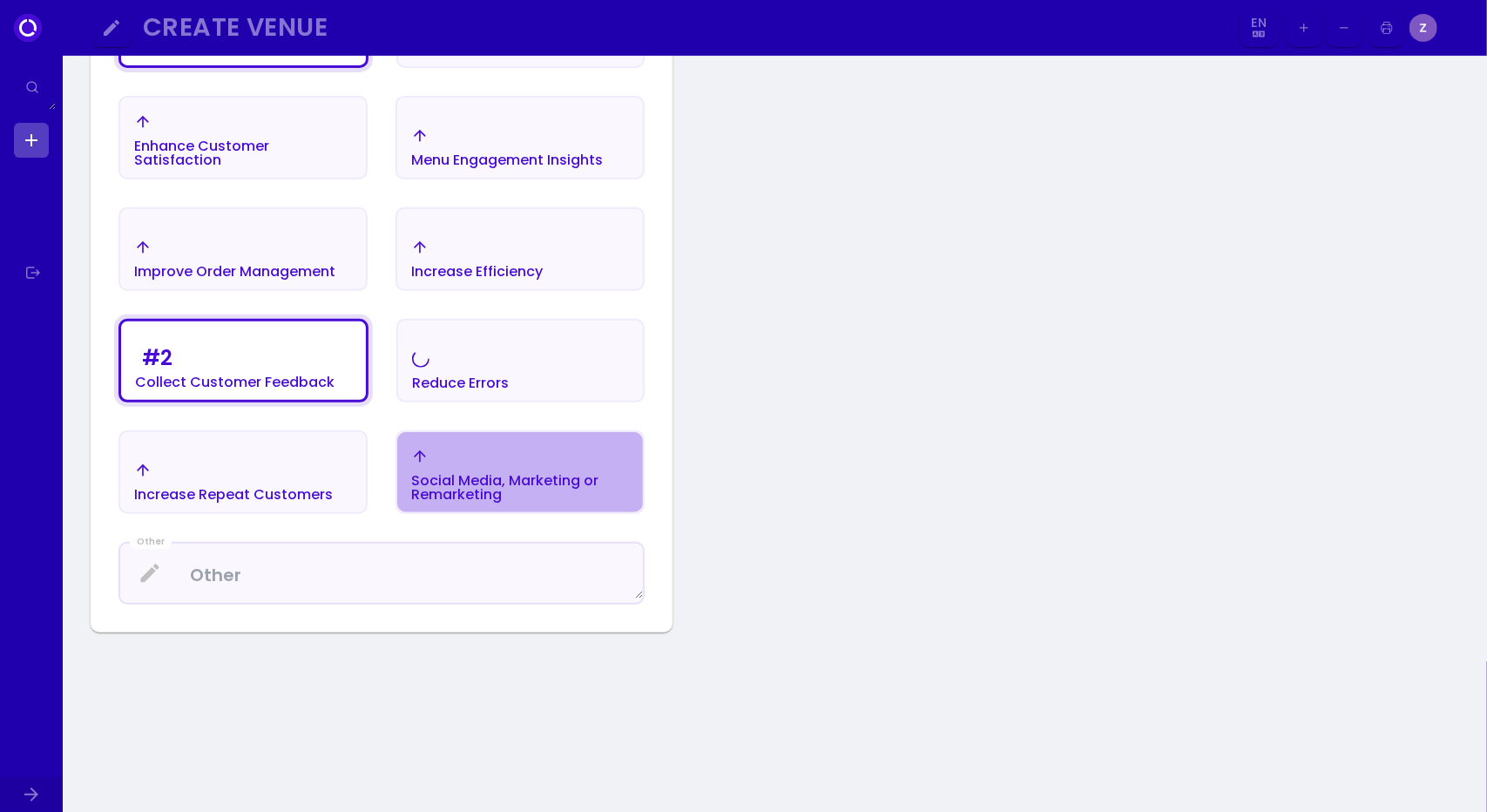
click at [496, 459] on div "Social Media, Marketing or Remarketing" at bounding box center [520, 475] width 218 height 54
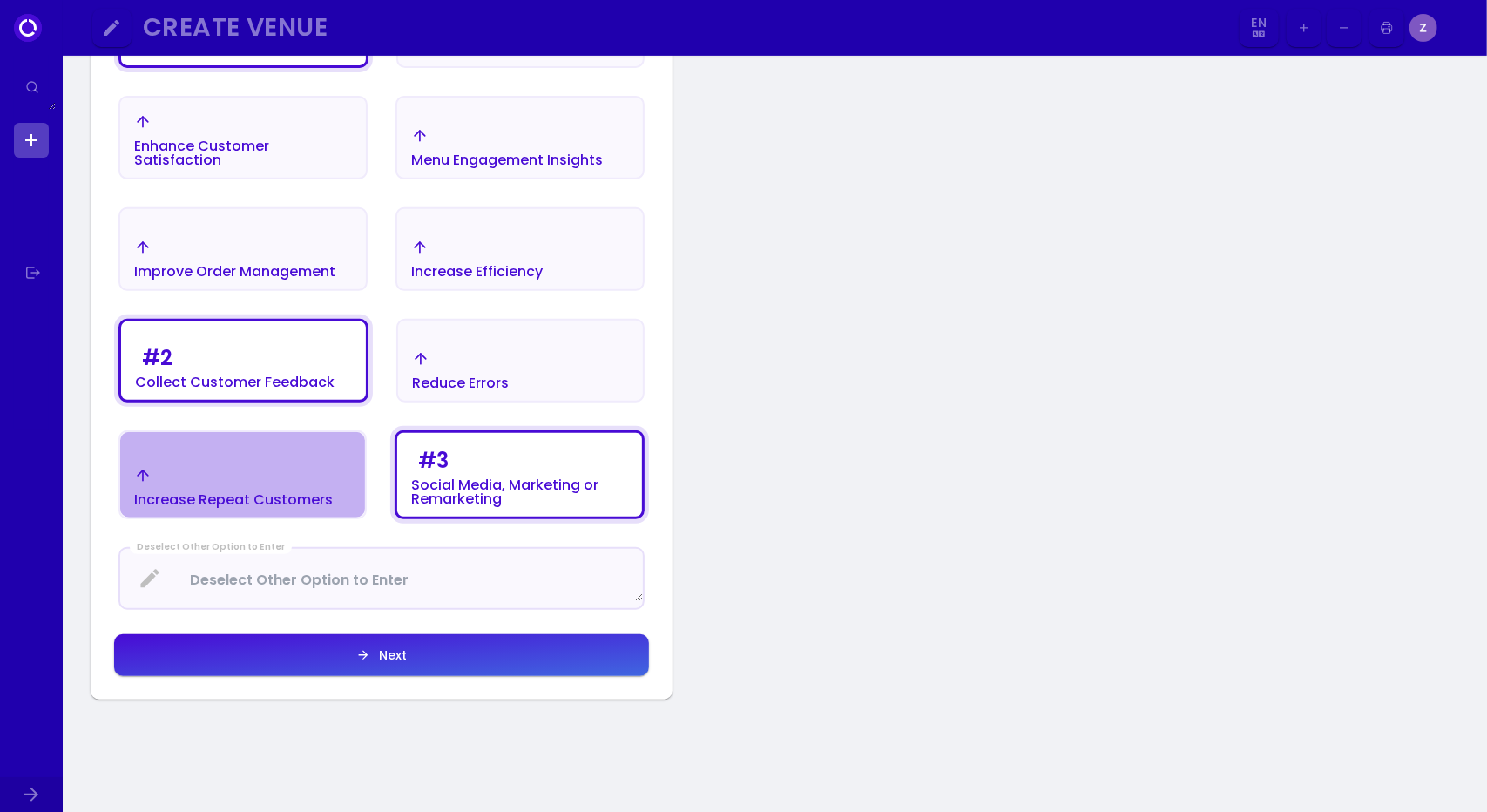
click at [303, 443] on button "Increase Repeat Customers" at bounding box center [242, 475] width 248 height 89
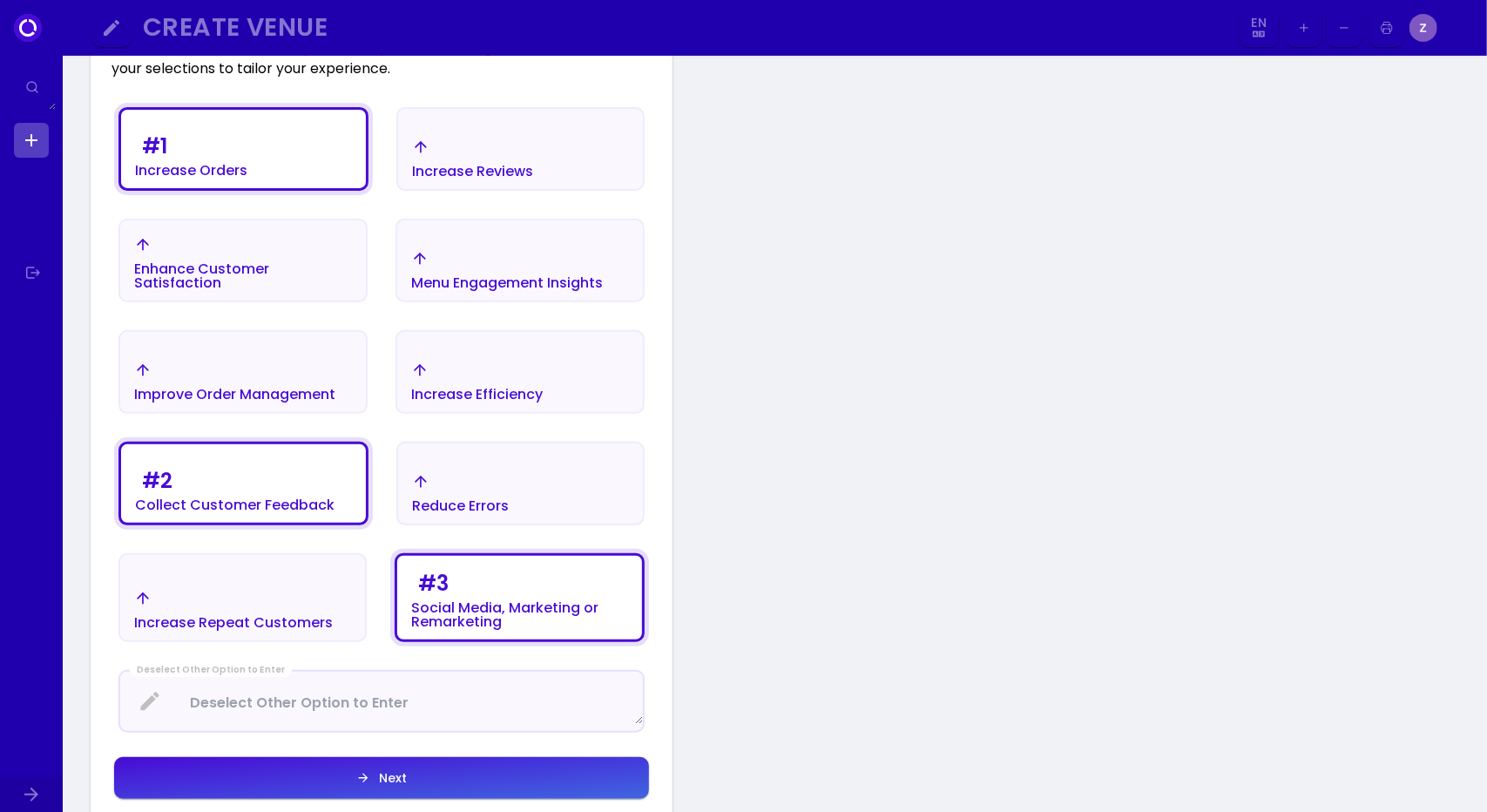
scroll to position [323, 0]
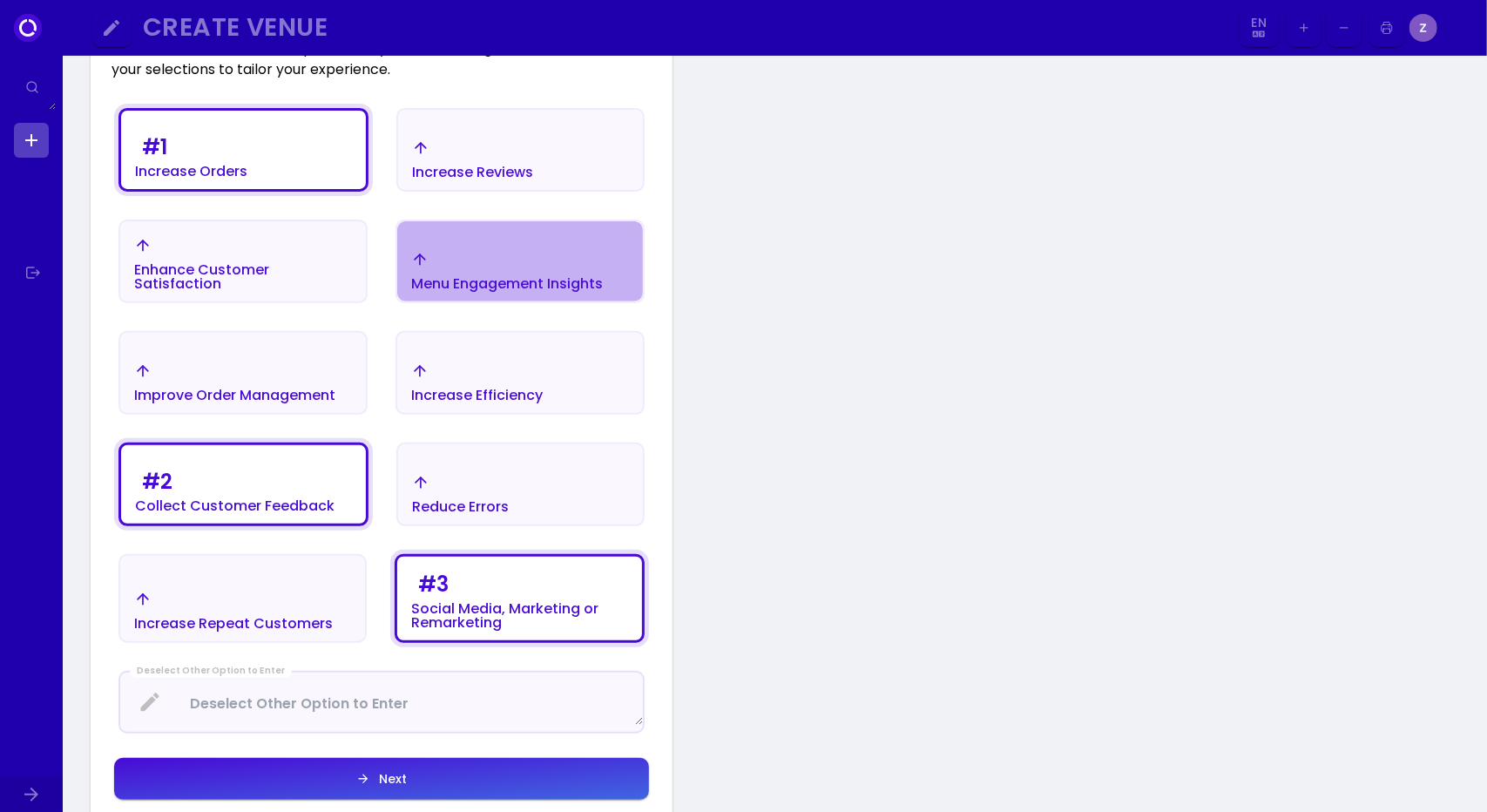
click at [462, 257] on div "Menu Engagement Insights" at bounding box center [506, 271] width 191 height 40
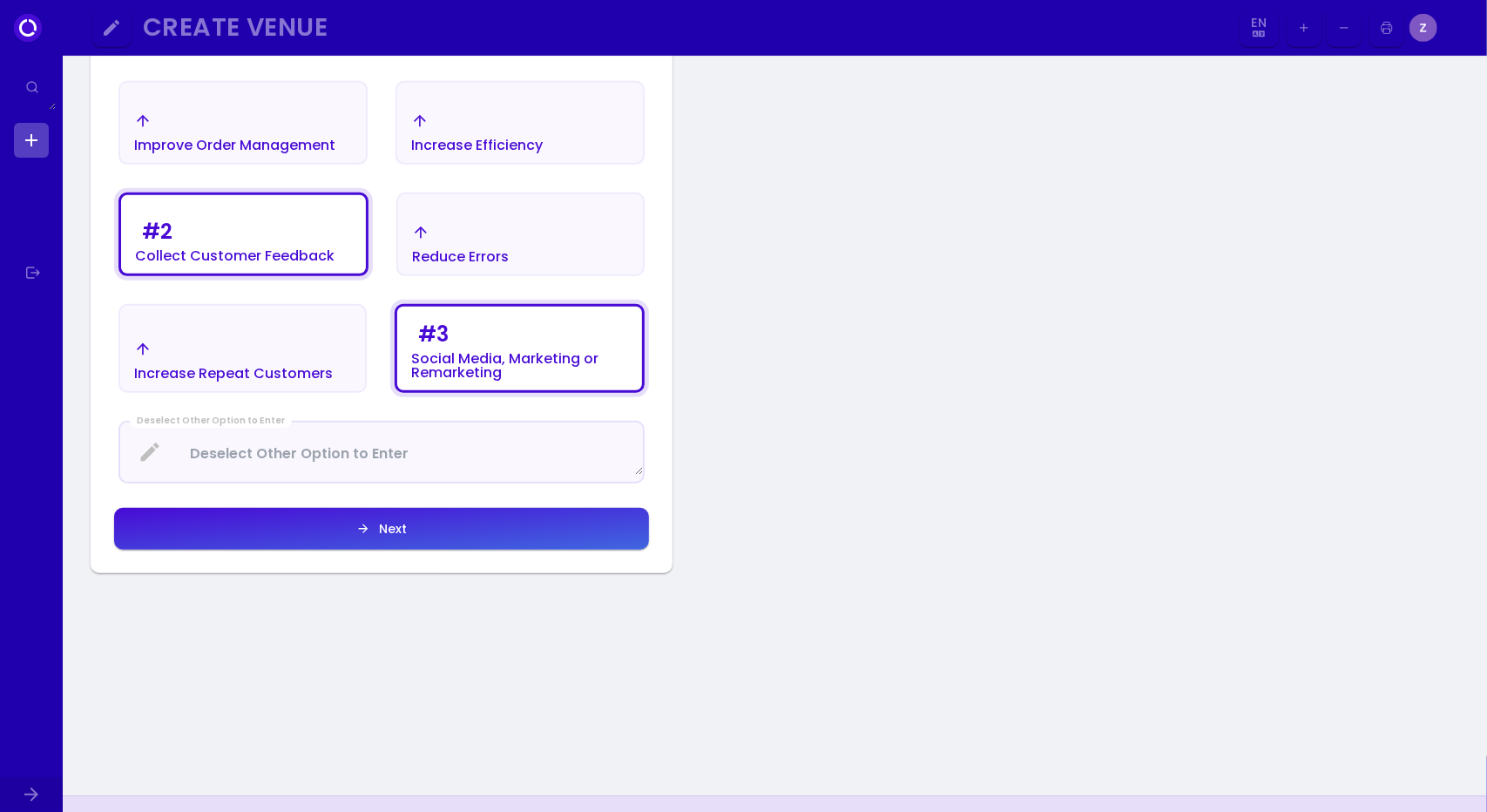
scroll to position [574, 0]
click at [394, 461] on Enter at bounding box center [382, 451] width 523 height 46
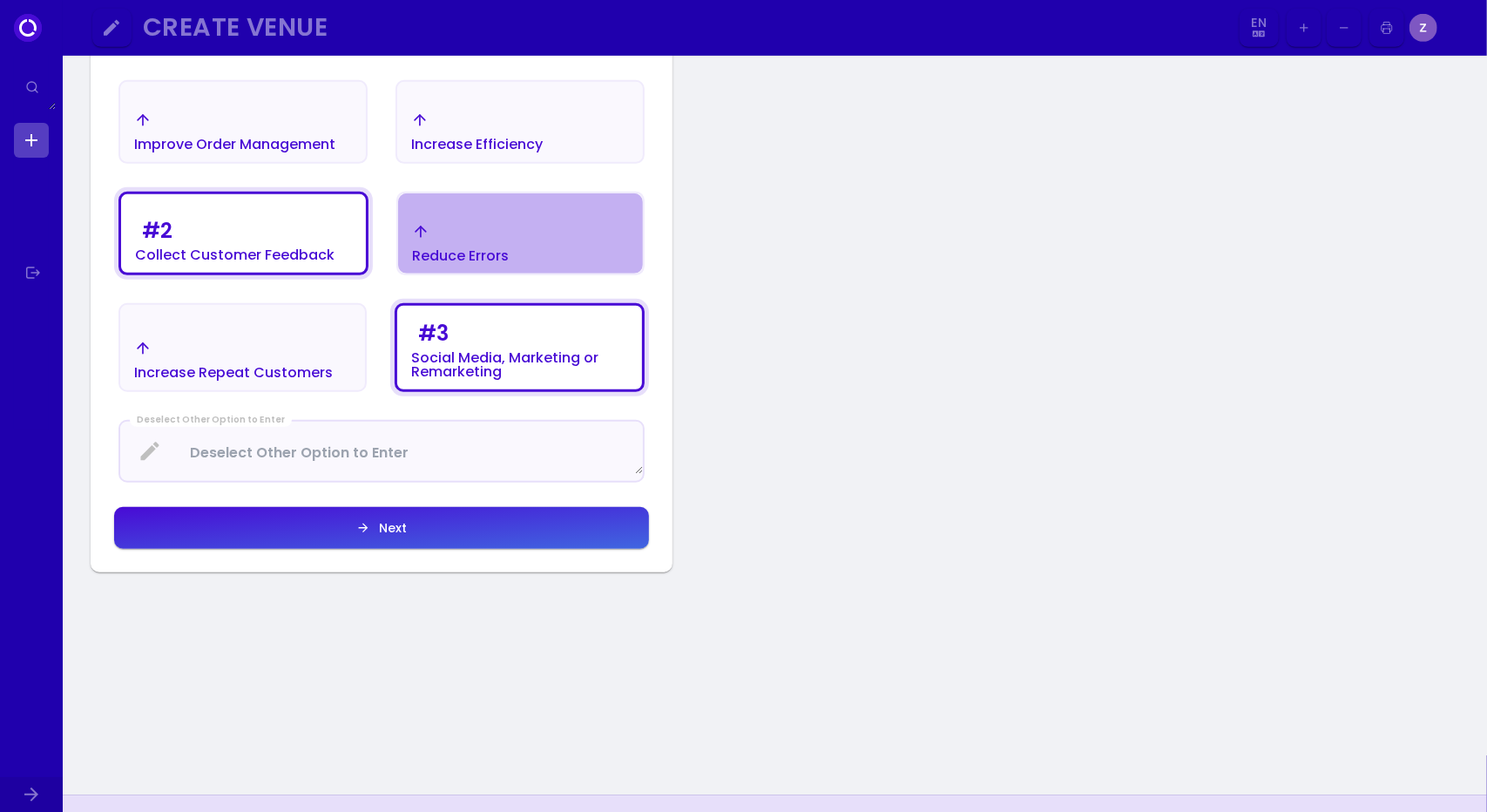
click at [467, 249] on div "Reduce Errors" at bounding box center [460, 256] width 97 height 14
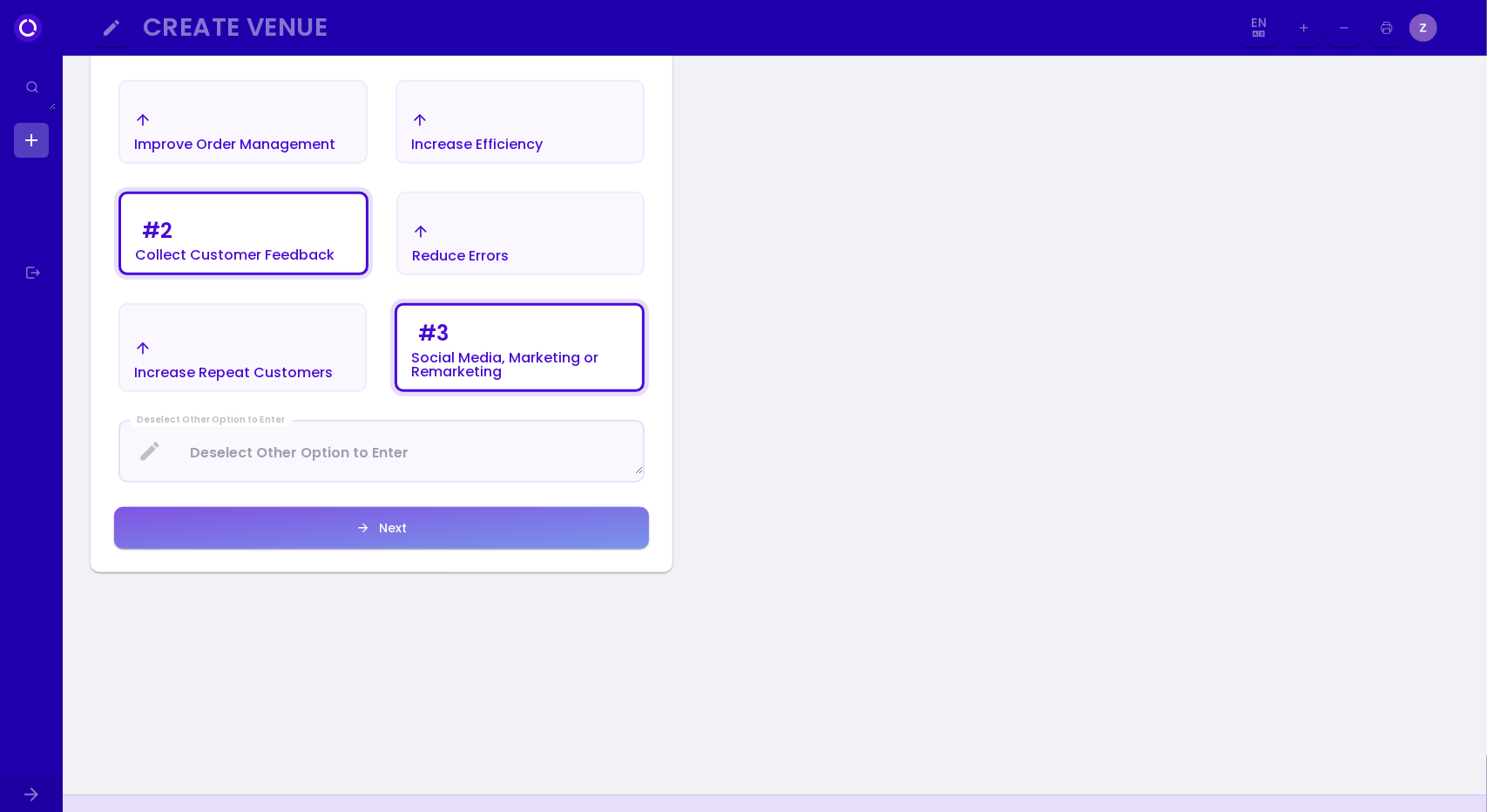
click at [407, 533] on button "Next" at bounding box center [381, 528] width 535 height 42
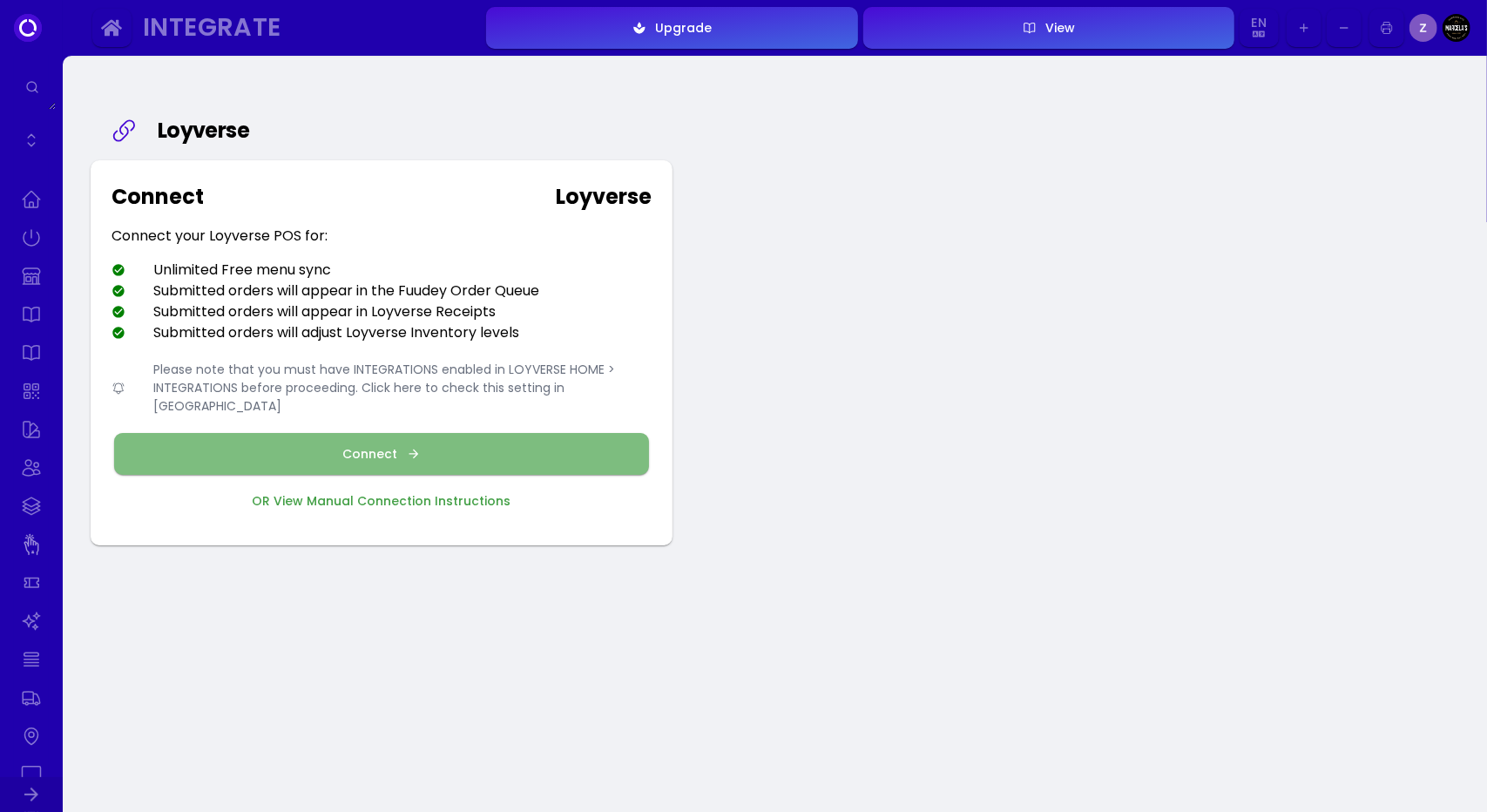
click at [408, 448] on button "Connect" at bounding box center [381, 454] width 535 height 42
